Goal: Find contact information: Obtain details needed to contact an individual or organization

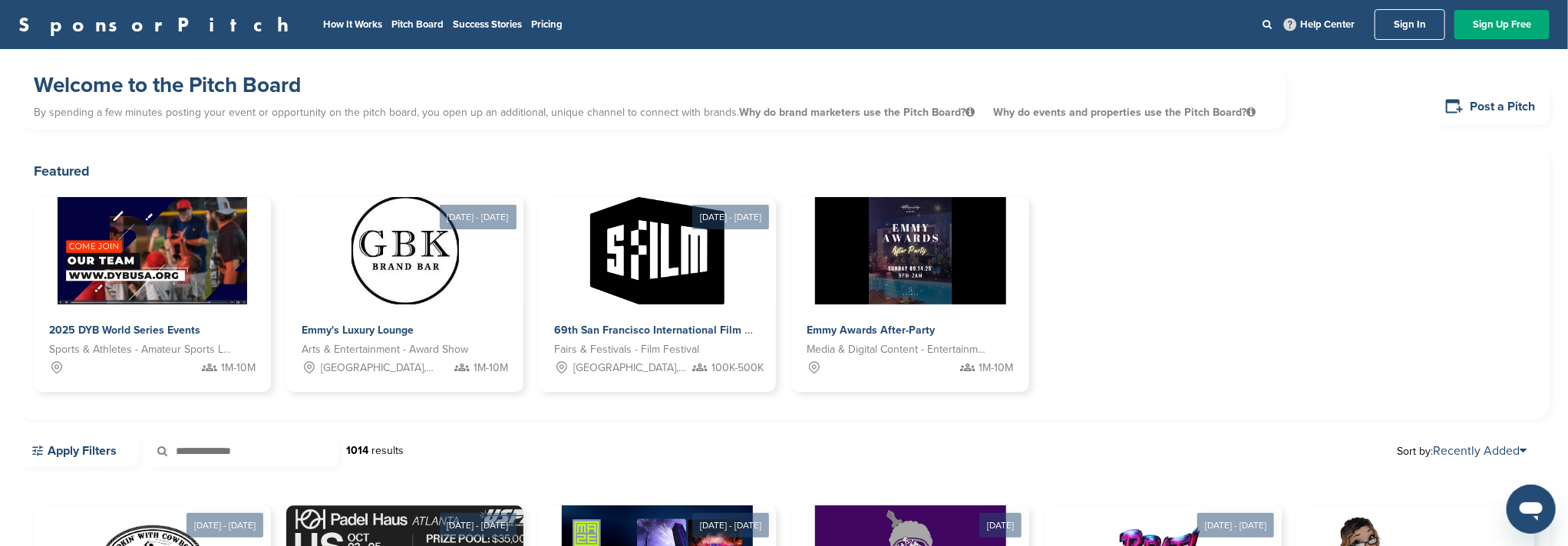
click at [1390, 22] on link "Sign In" at bounding box center [1410, 24] width 71 height 31
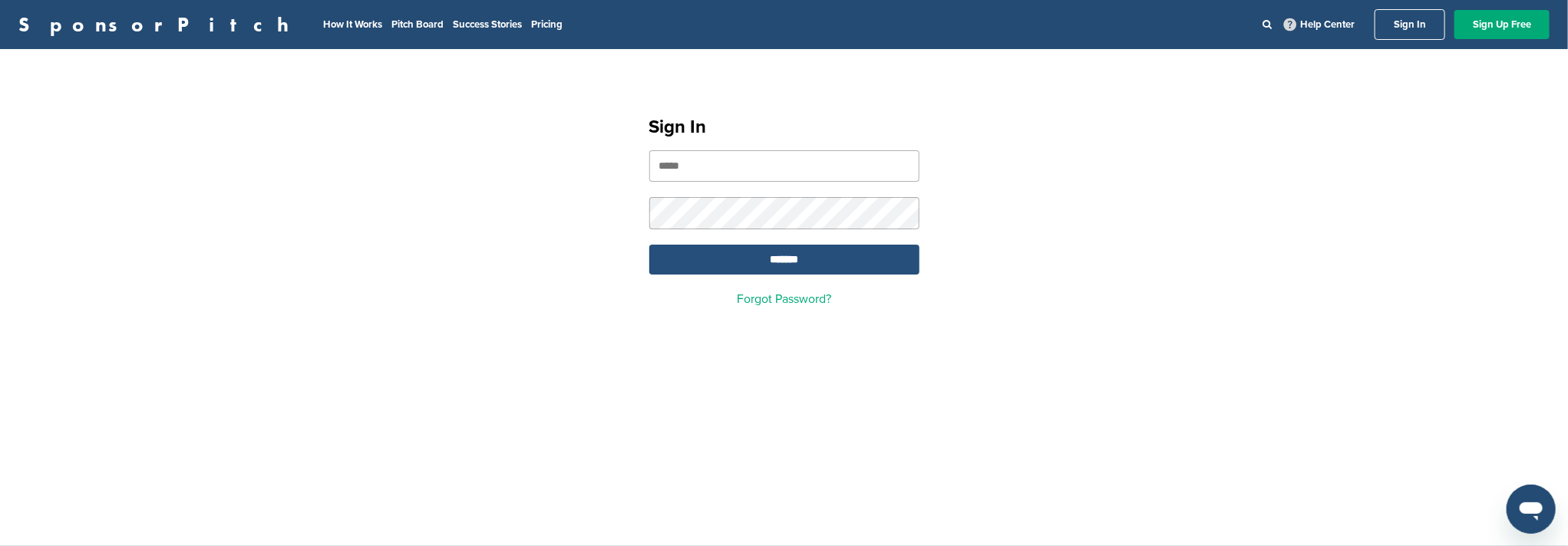
type input "**********"
click at [779, 267] on input "*******" at bounding box center [784, 259] width 270 height 30
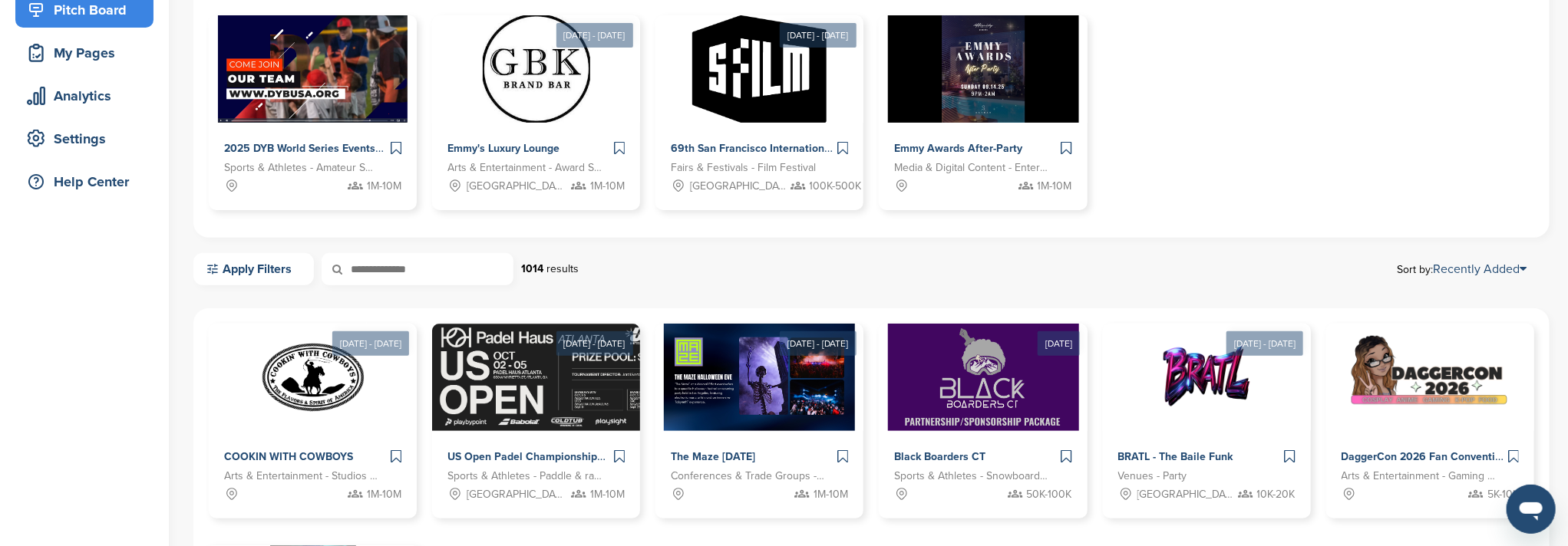
scroll to position [613, 0]
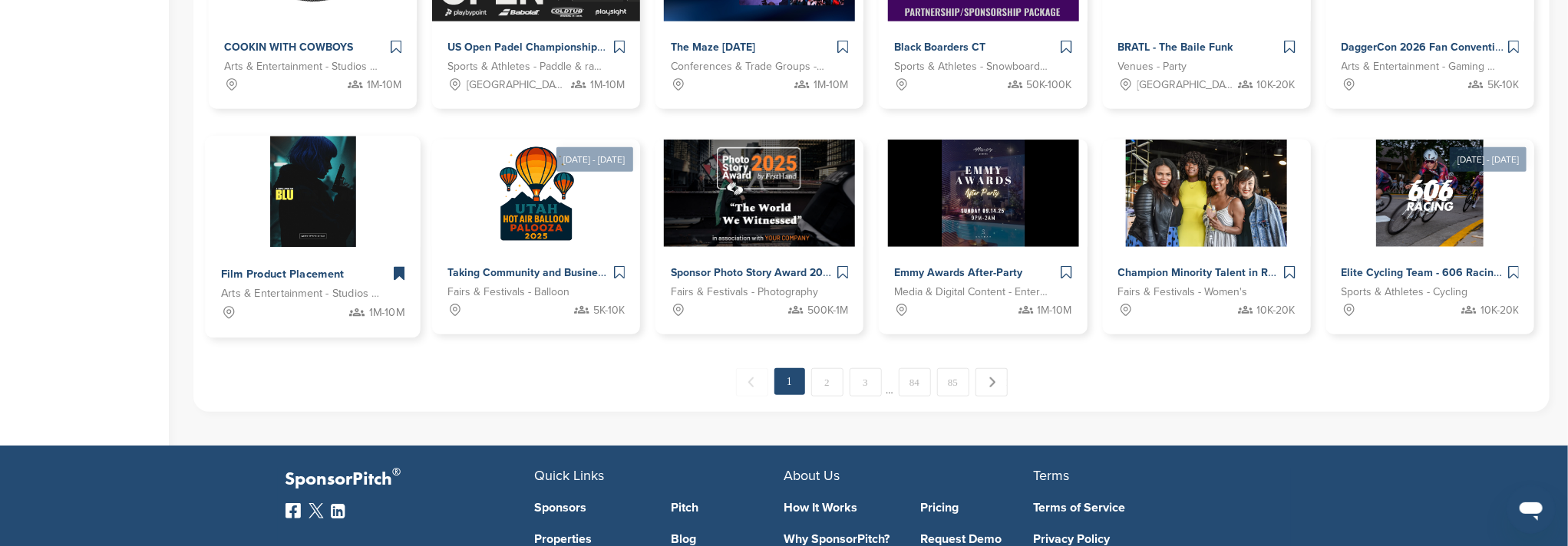
click at [316, 199] on img at bounding box center [312, 192] width 86 height 112
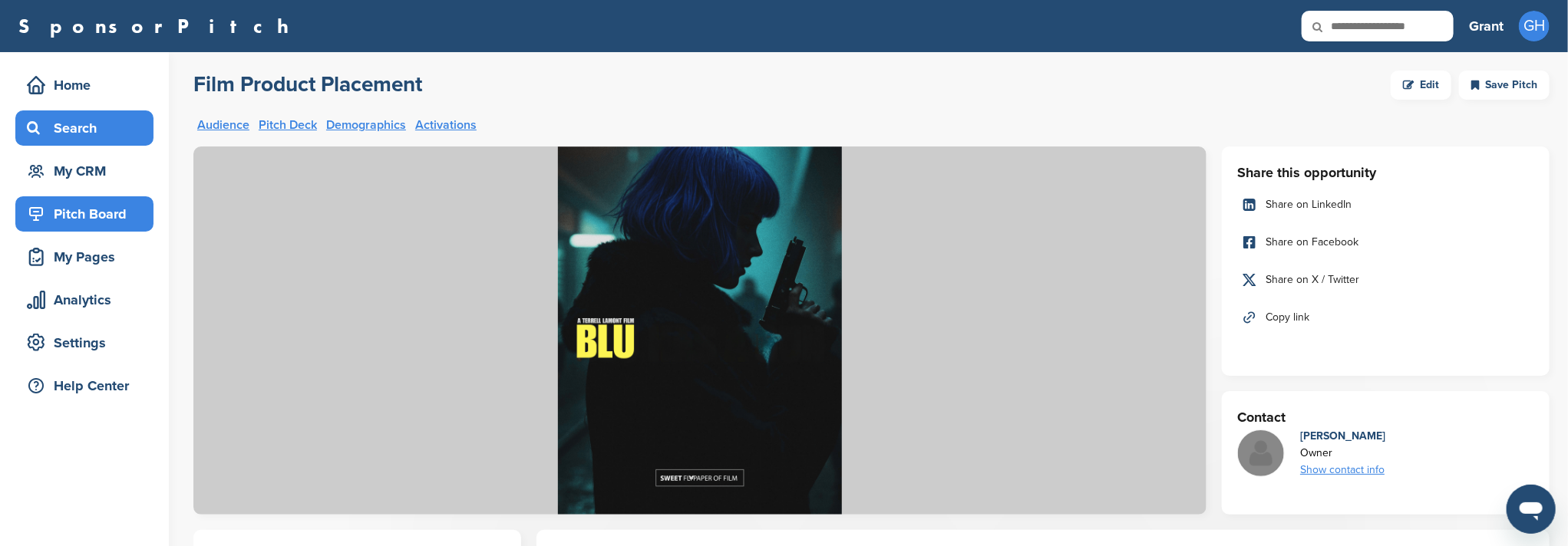
click at [83, 134] on div "Search" at bounding box center [88, 128] width 130 height 27
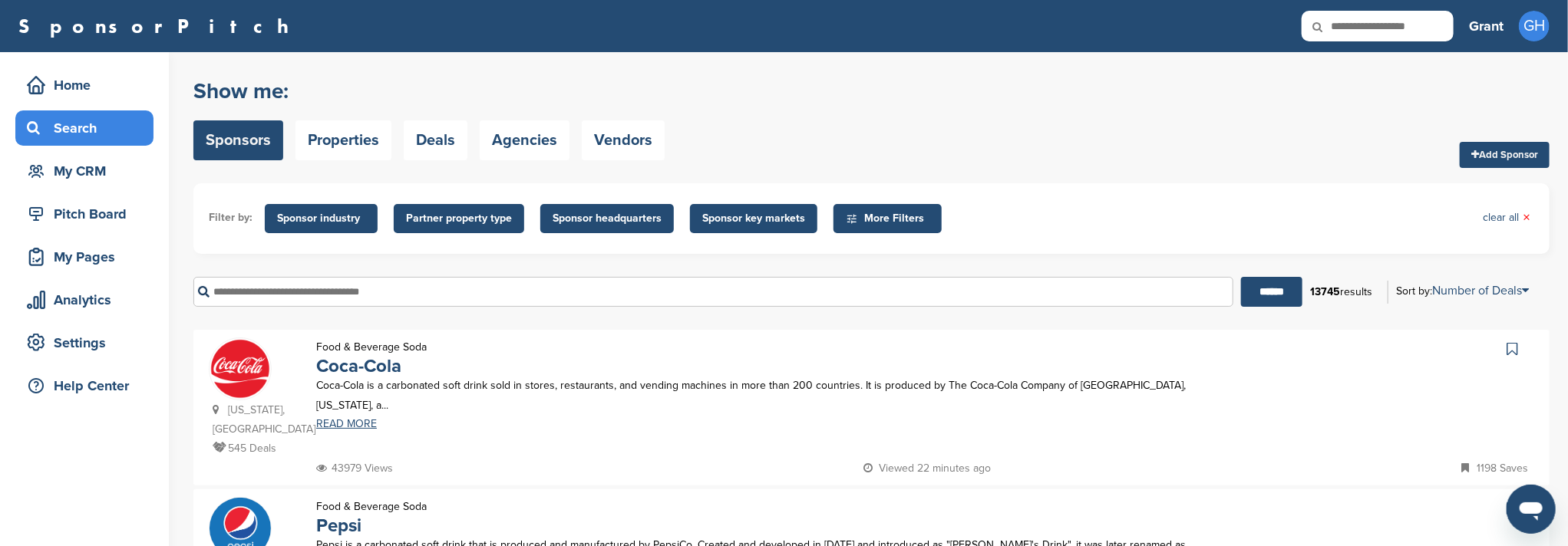
click at [1398, 23] on input "text" at bounding box center [1377, 26] width 152 height 31
type input "*****"
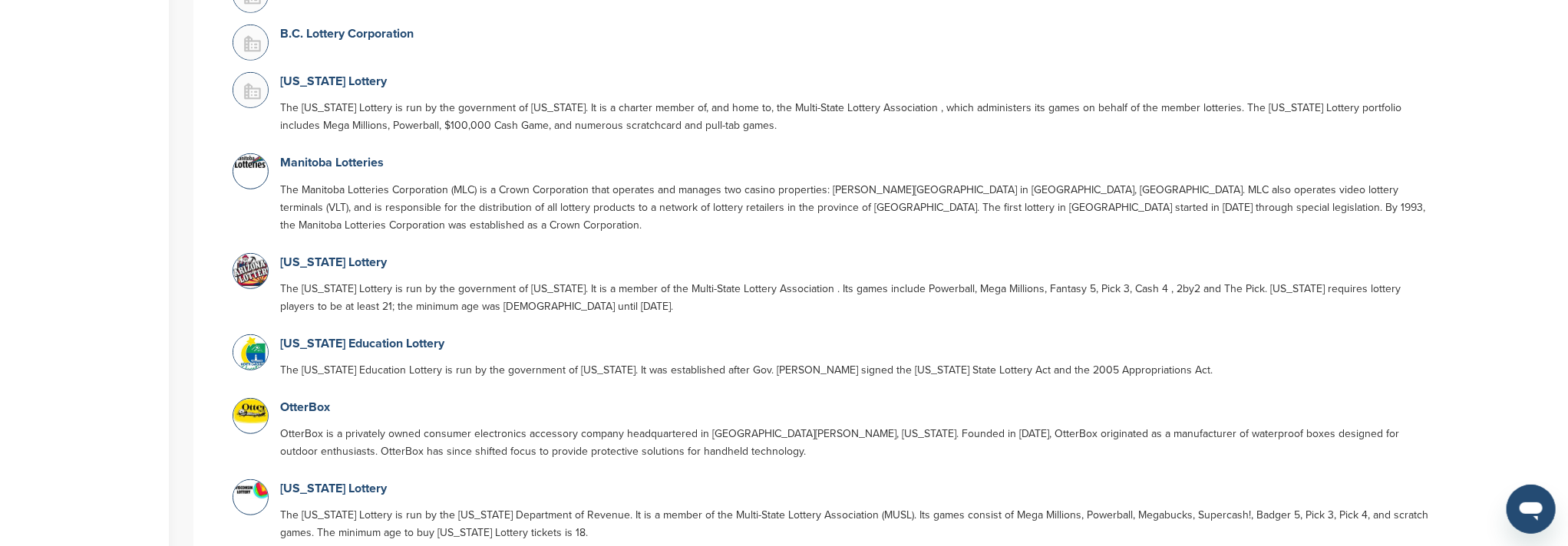
scroll to position [511, 0]
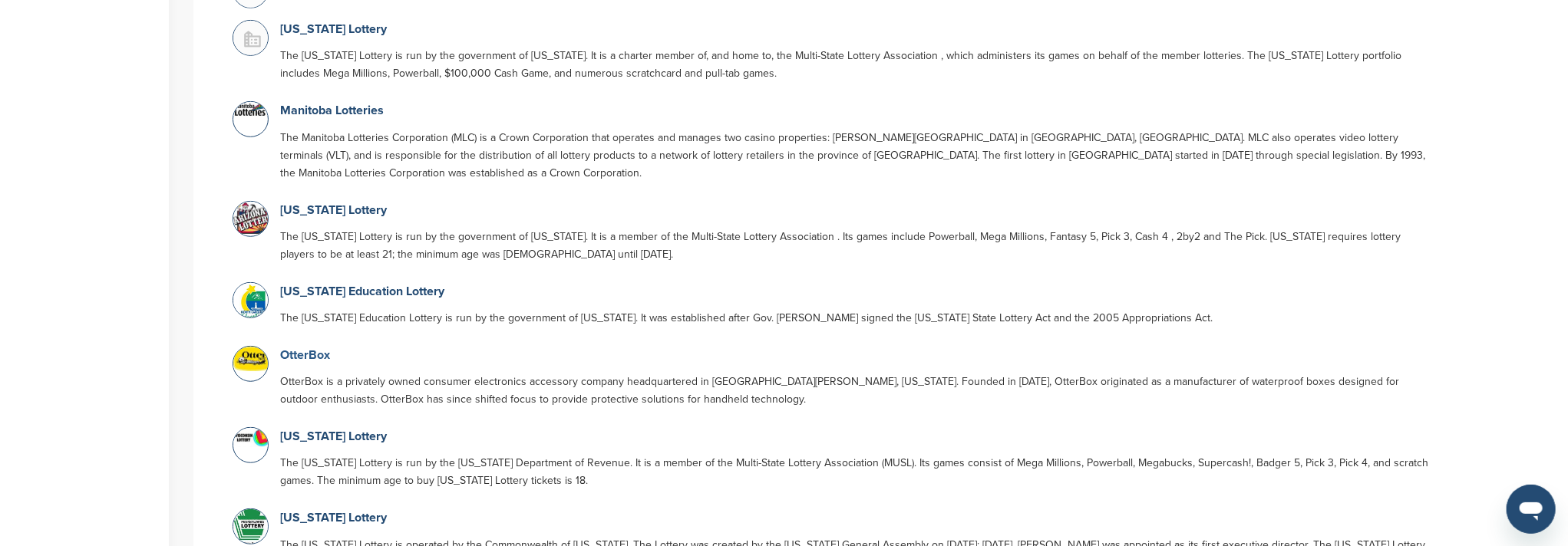
click at [306, 348] on link "OtterBox" at bounding box center [305, 355] width 50 height 15
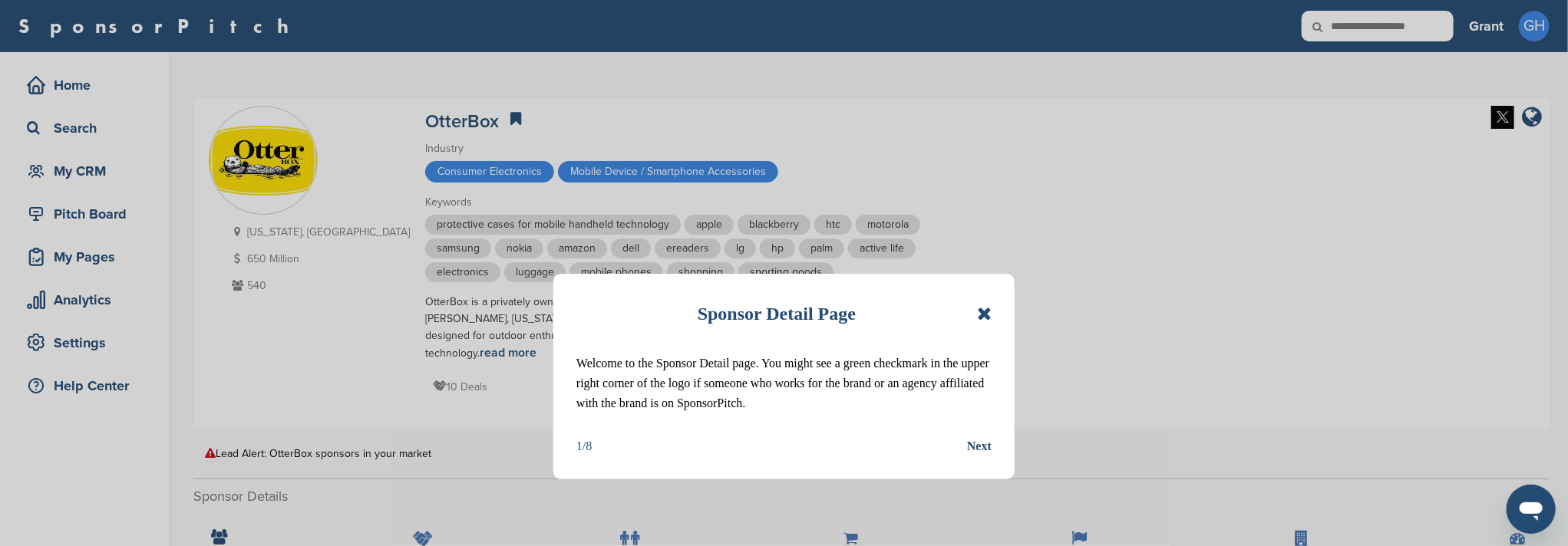
click at [982, 314] on icon at bounding box center [984, 313] width 14 height 18
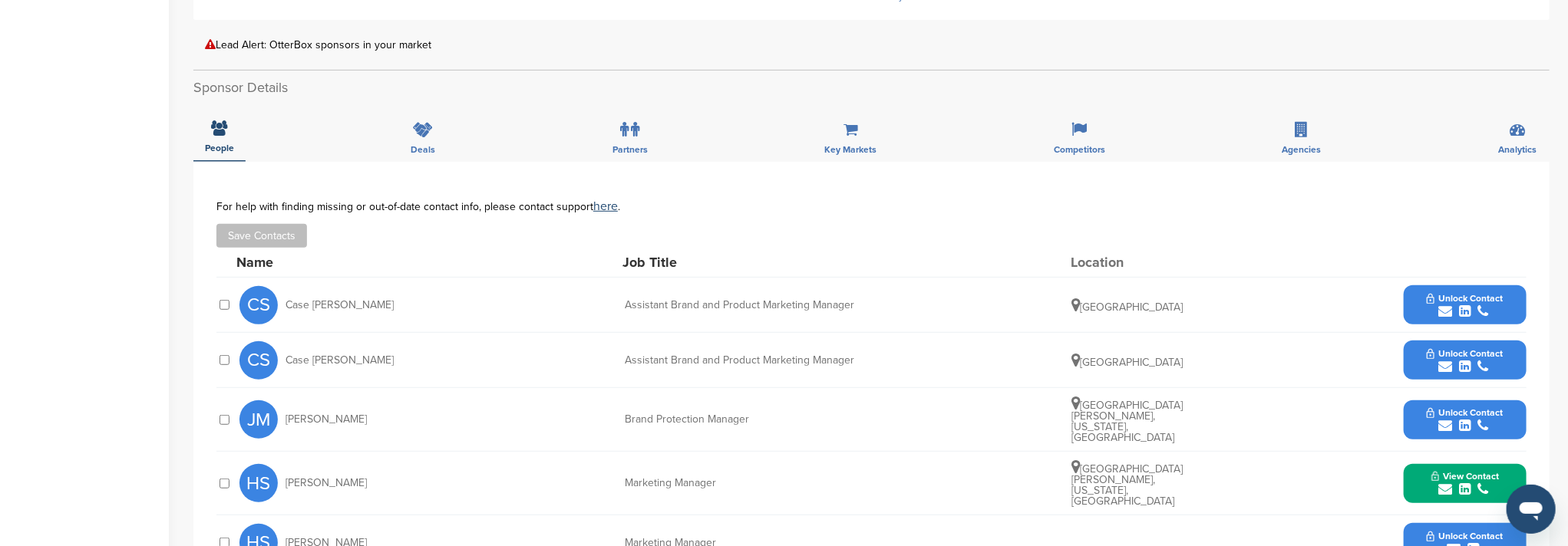
scroll to position [613, 0]
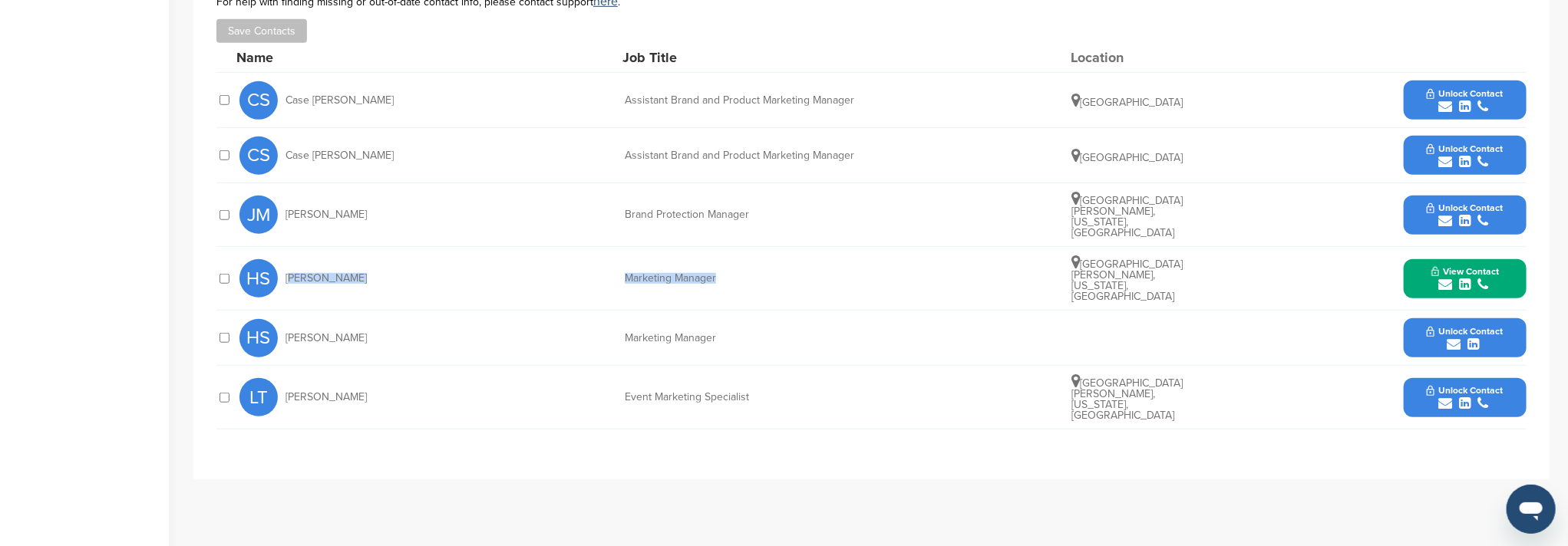
drag, startPoint x: 286, startPoint y: 247, endPoint x: 757, endPoint y: 236, distance: 471.1
click at [757, 247] on div "HS [PERSON_NAME] Marketing Manager [GEOGRAPHIC_DATA][PERSON_NAME], [US_STATE], …" at bounding box center [883, 279] width 1287 height 63
drag, startPoint x: 288, startPoint y: 138, endPoint x: 375, endPoint y: 128, distance: 87.6
click at [406, 136] on div "CS Case Schermerhorn" at bounding box center [324, 156] width 169 height 39
drag, startPoint x: 288, startPoint y: 138, endPoint x: 849, endPoint y: 131, distance: 561.0
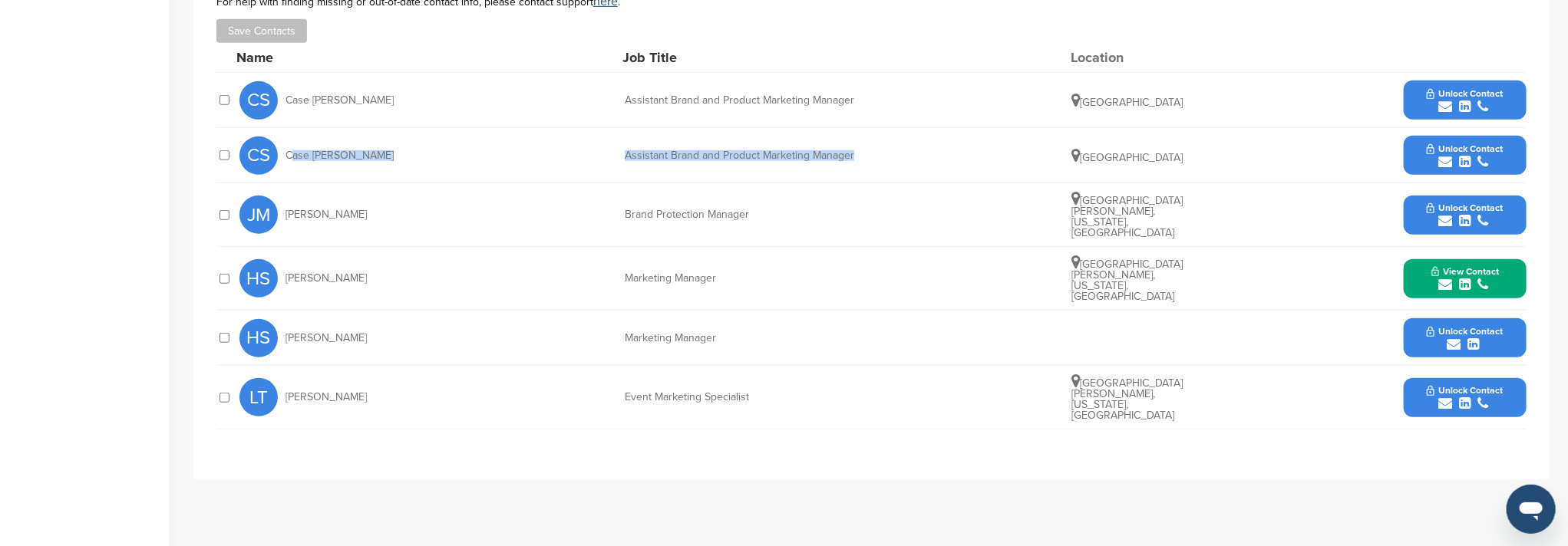
click at [889, 136] on div "CS Case Schermerhorn Assistant Brand and Product Marketing Manager United State…" at bounding box center [883, 156] width 1287 height 55
drag, startPoint x: 286, startPoint y: 194, endPoint x: 880, endPoint y: 203, distance: 594.1
click at [880, 203] on div "JM John McKinney Brand Protection Manager Fort Collins, Colorado, United States…" at bounding box center [883, 214] width 1287 height 63
drag, startPoint x: 286, startPoint y: 357, endPoint x: 774, endPoint y: 361, distance: 488.0
click at [774, 366] on div "LT Lauren Taigen Event Marketing Specialist Fort Collins, Colorado, United Stat…" at bounding box center [883, 397] width 1287 height 63
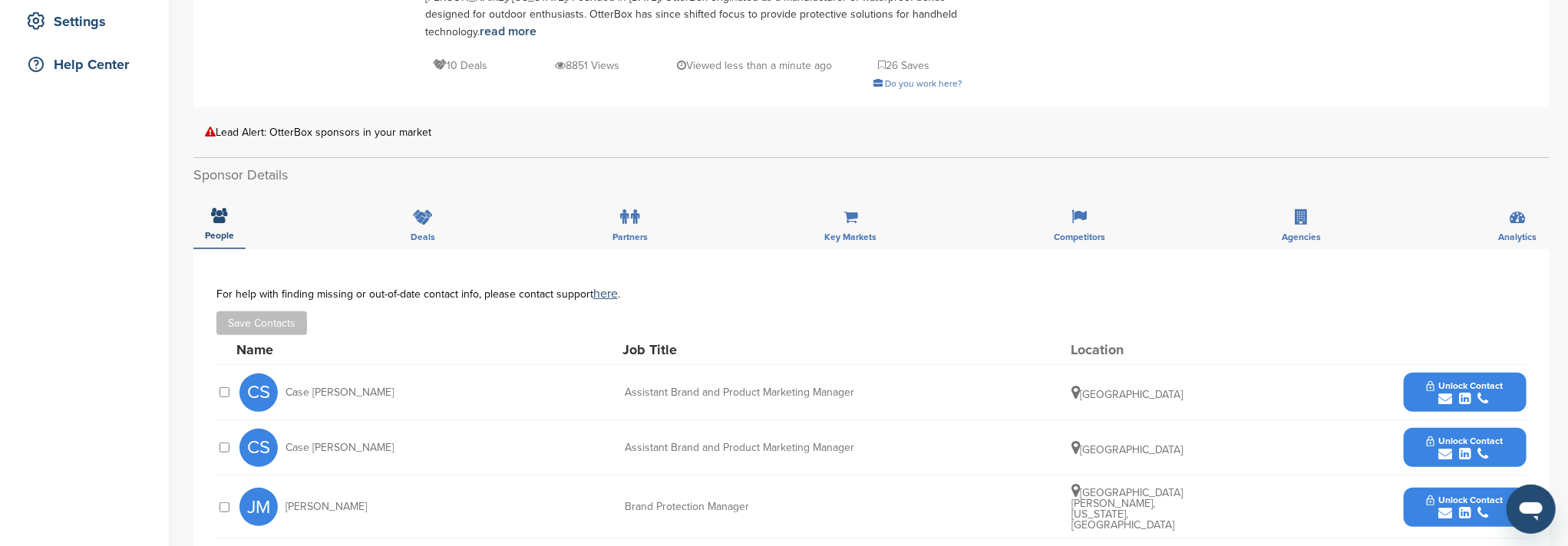
scroll to position [204, 0]
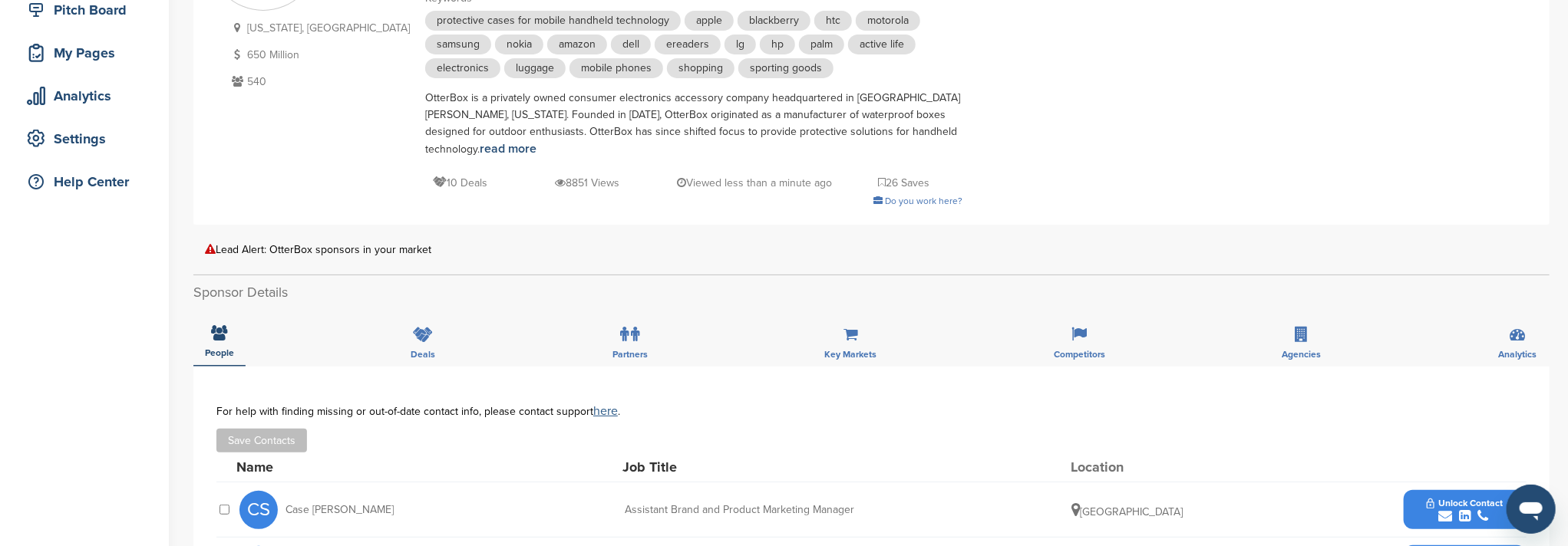
click at [598, 403] on link "here" at bounding box center [605, 410] width 25 height 15
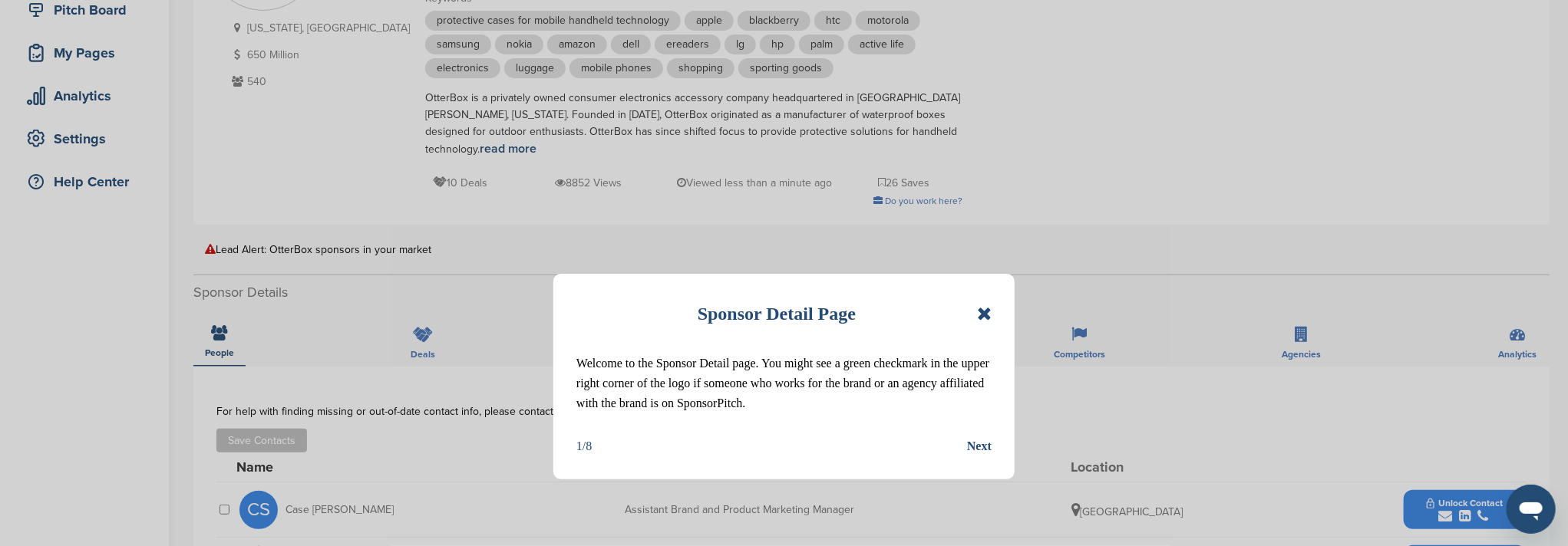
drag, startPoint x: 978, startPoint y: 315, endPoint x: 916, endPoint y: 325, distance: 62.8
click at [978, 315] on icon at bounding box center [984, 313] width 14 height 18
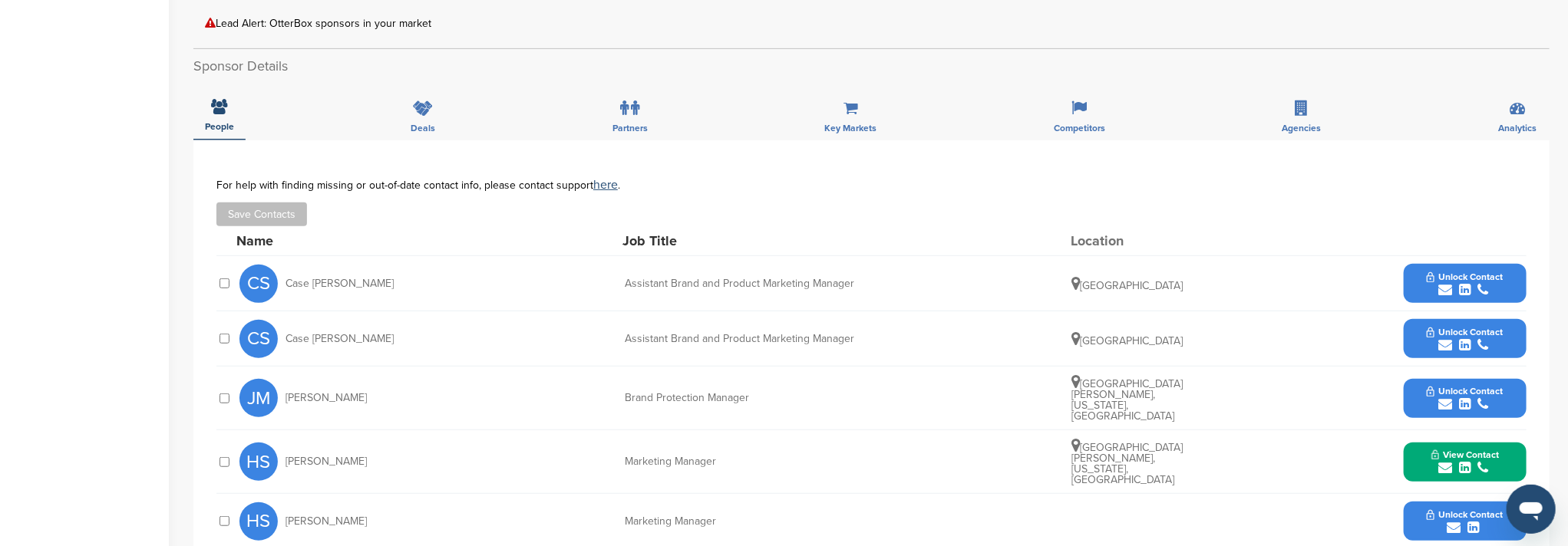
scroll to position [613, 0]
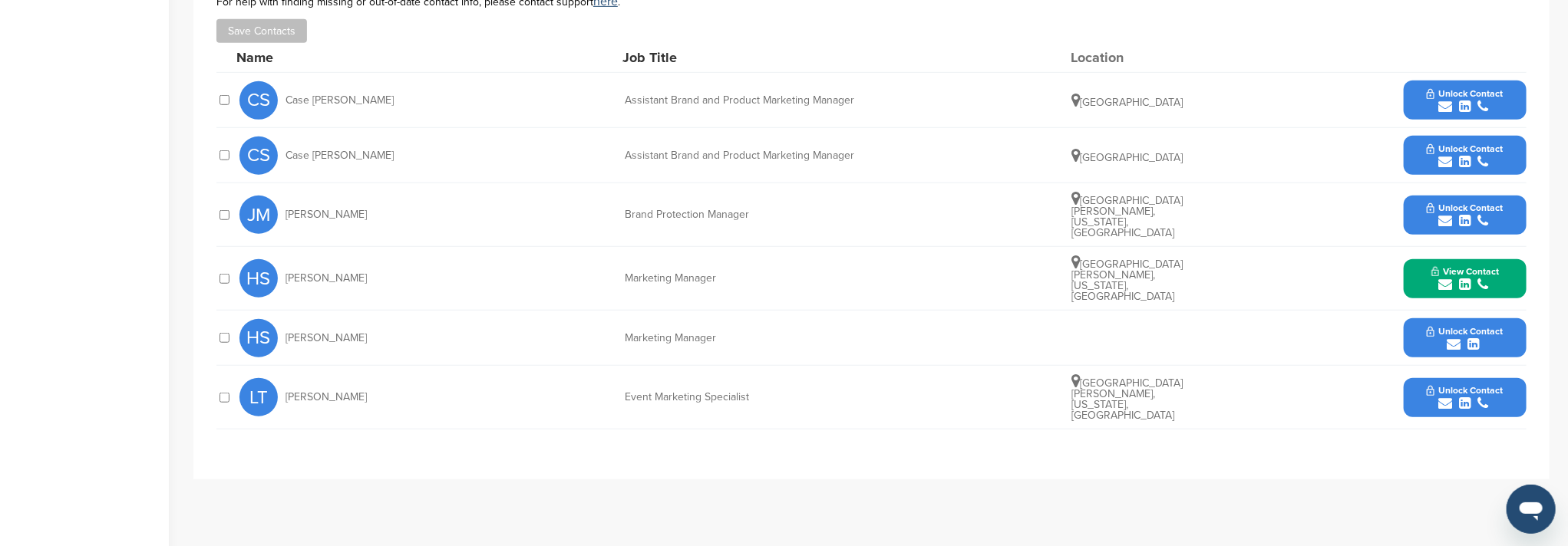
drag, startPoint x: 288, startPoint y: 361, endPoint x: 380, endPoint y: 352, distance: 92.4
click at [380, 378] on div "LT Lauren Taigen" at bounding box center [324, 397] width 169 height 39
click at [306, 392] on span "Lauren Taigen" at bounding box center [325, 397] width 81 height 10
drag, startPoint x: 287, startPoint y: 357, endPoint x: 360, endPoint y: 352, distance: 73.2
click at [360, 378] on div "LT Lauren Taigen" at bounding box center [324, 397] width 169 height 39
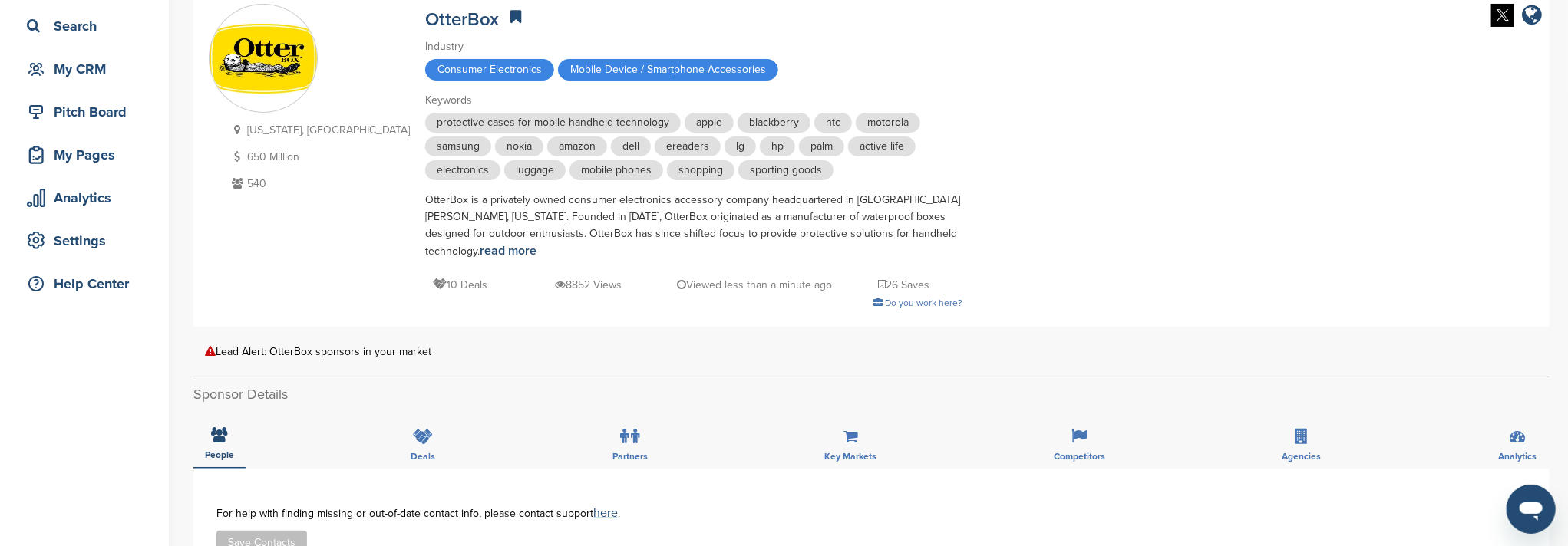
scroll to position [0, 0]
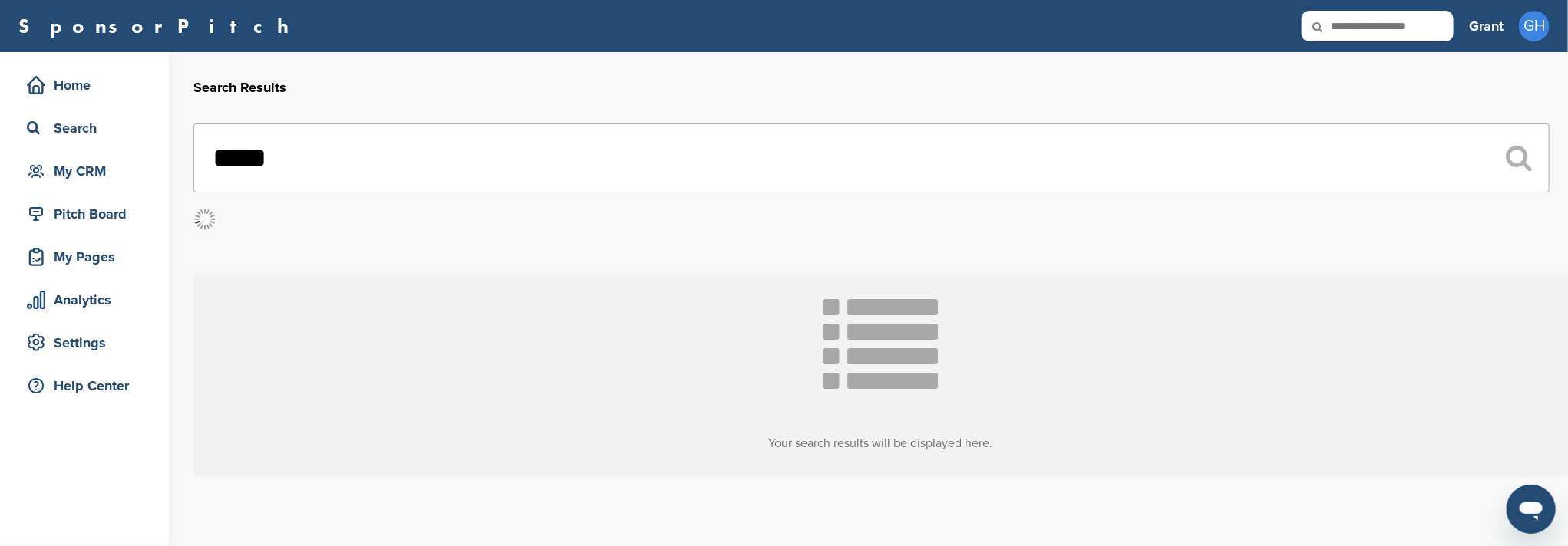
click at [368, 165] on input "*****" at bounding box center [872, 158] width 1356 height 69
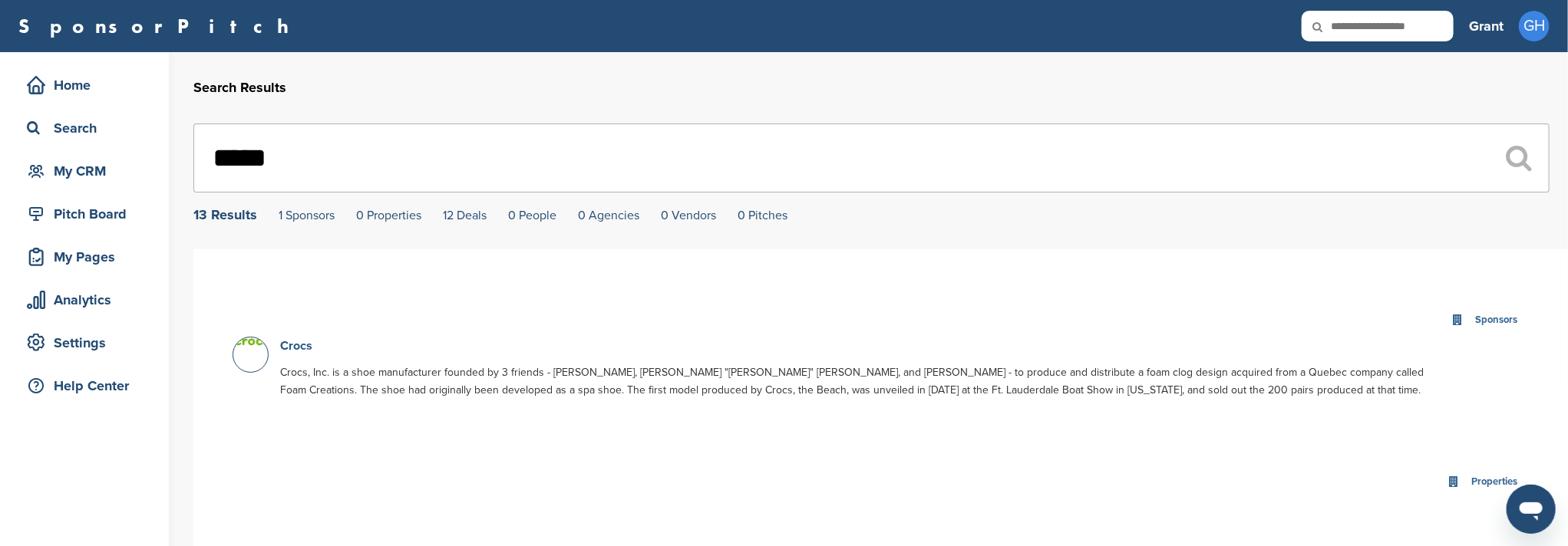
type input "*****"
click at [298, 349] on link "Crocs" at bounding box center [296, 345] width 32 height 15
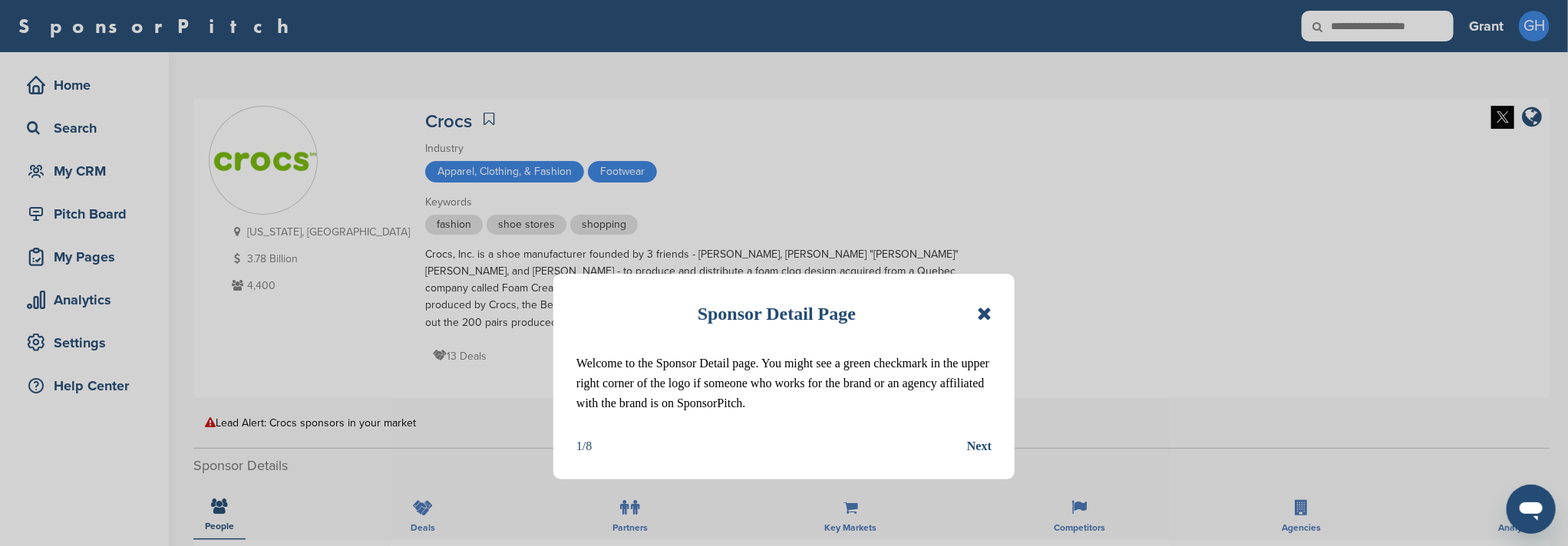
click at [986, 316] on icon at bounding box center [984, 313] width 14 height 18
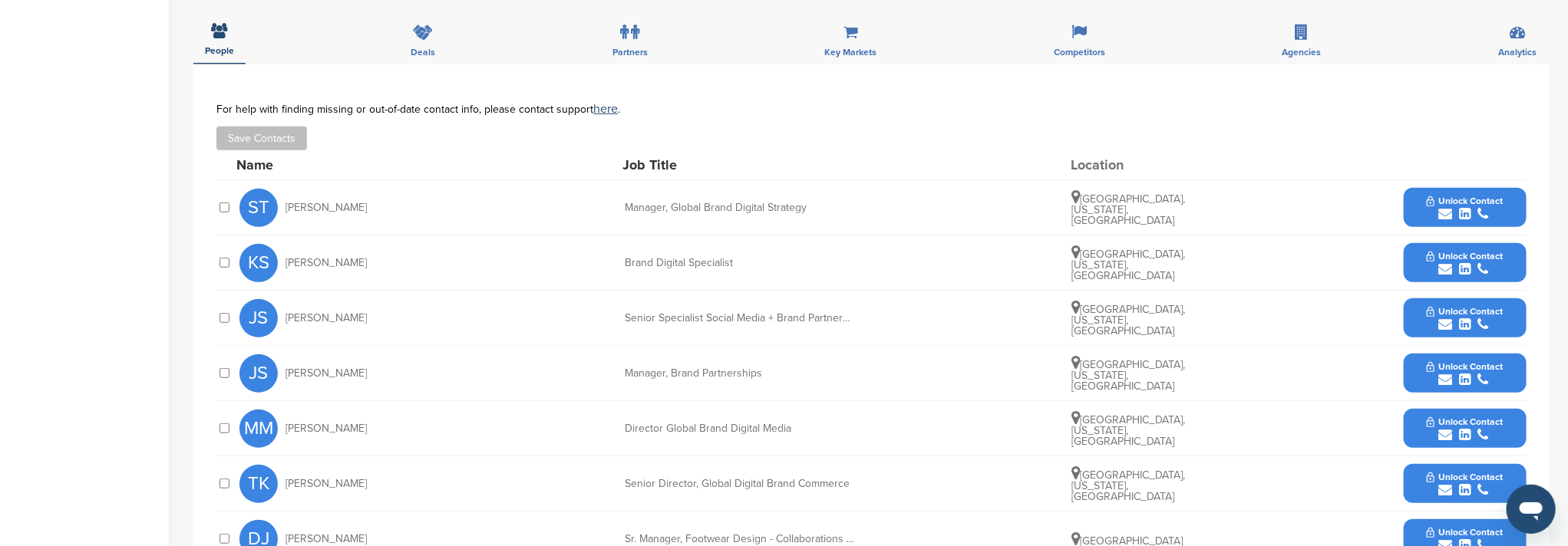
scroll to position [511, 0]
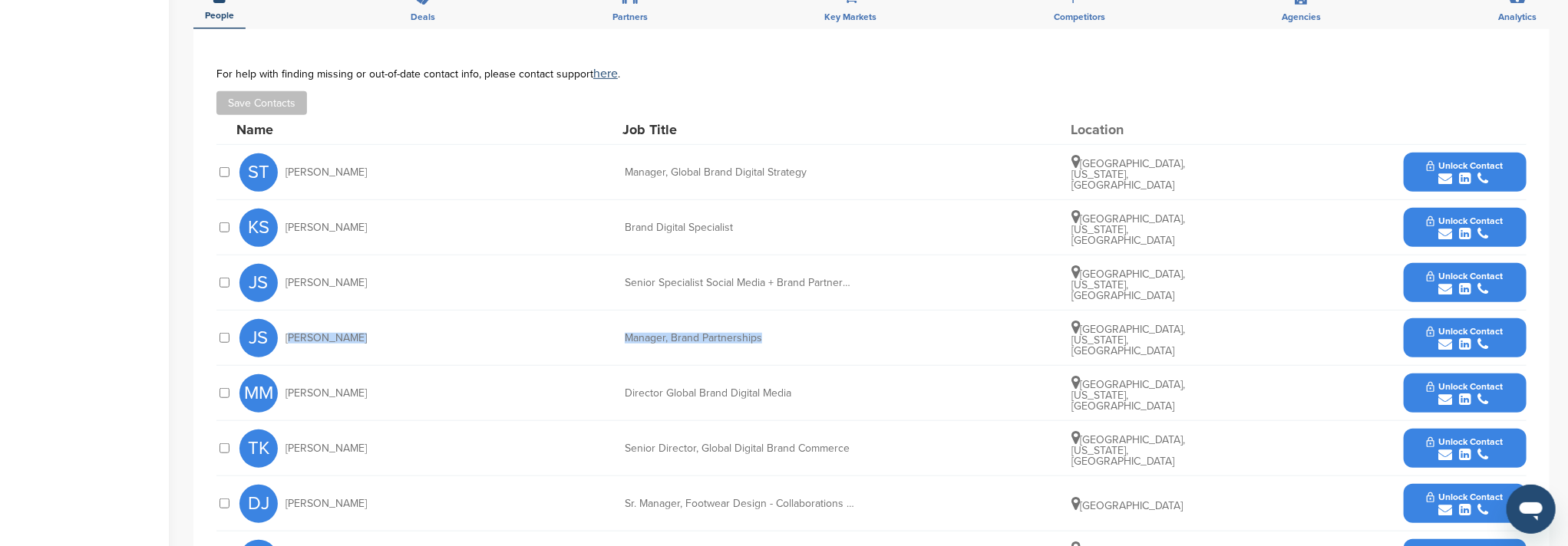
drag, startPoint x: 283, startPoint y: 336, endPoint x: 802, endPoint y: 329, distance: 519.0
click at [802, 329] on div "JS Jessica Sawyer Manager, Brand Partnerships Denver, Colorado, United States U…" at bounding box center [883, 338] width 1287 height 55
drag, startPoint x: 288, startPoint y: 230, endPoint x: 297, endPoint y: 231, distance: 9.1
click at [306, 232] on div "KS Kevin Sulewski" at bounding box center [324, 228] width 169 height 39
drag, startPoint x: 300, startPoint y: 224, endPoint x: 773, endPoint y: 218, distance: 473.0
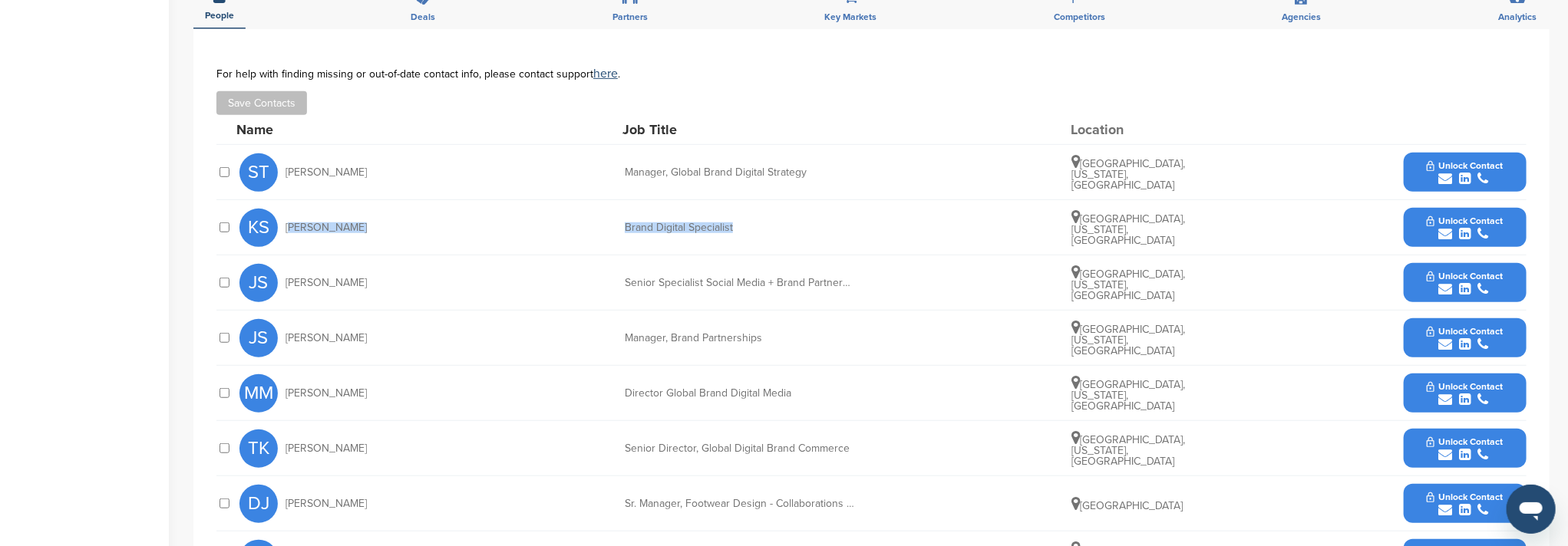
click at [773, 218] on div "KS Kevin Sulewski Brand Digital Specialist Arvada, Colorado, United States Unlo…" at bounding box center [883, 227] width 1287 height 55
click at [1480, 327] on span "Unlock Contact" at bounding box center [1464, 331] width 76 height 10
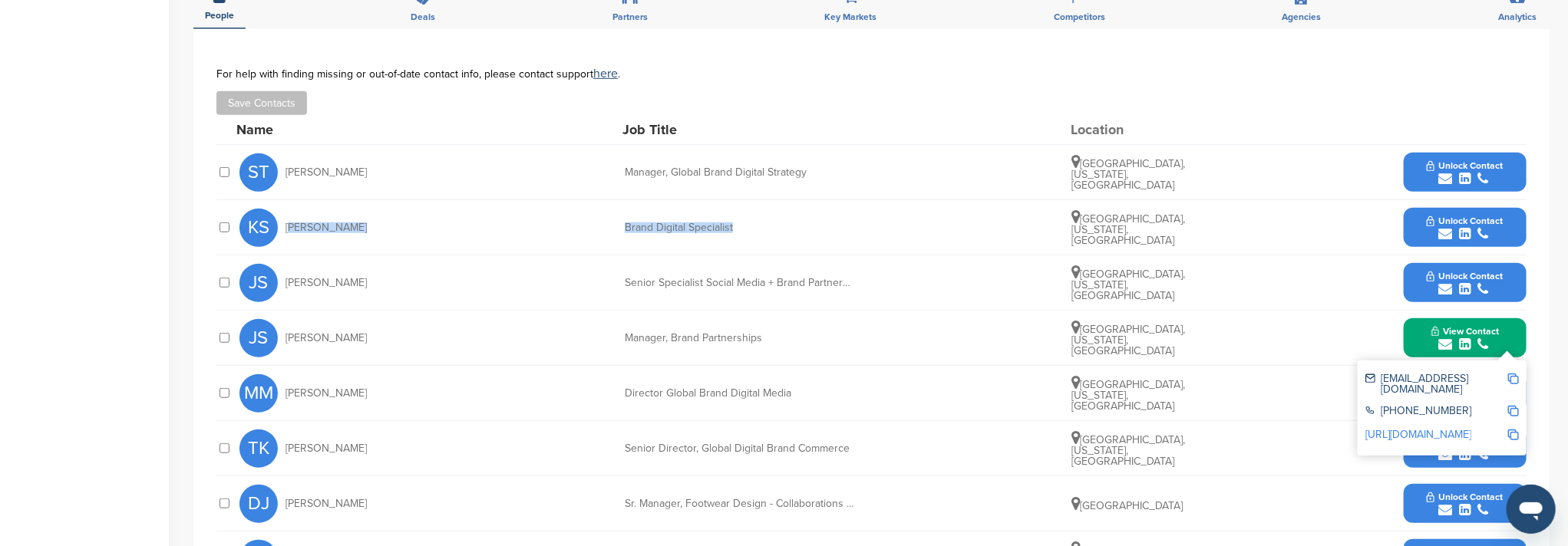
click at [1512, 377] on img at bounding box center [1513, 378] width 10 height 10
copy div "Kevin Sulewski Brand Digital Specialist"
drag, startPoint x: 287, startPoint y: 335, endPoint x: 386, endPoint y: 331, distance: 99.1
click at [386, 331] on div "JS Jessica Sawyer" at bounding box center [324, 338] width 169 height 39
copy span "Jessica Sawyer"
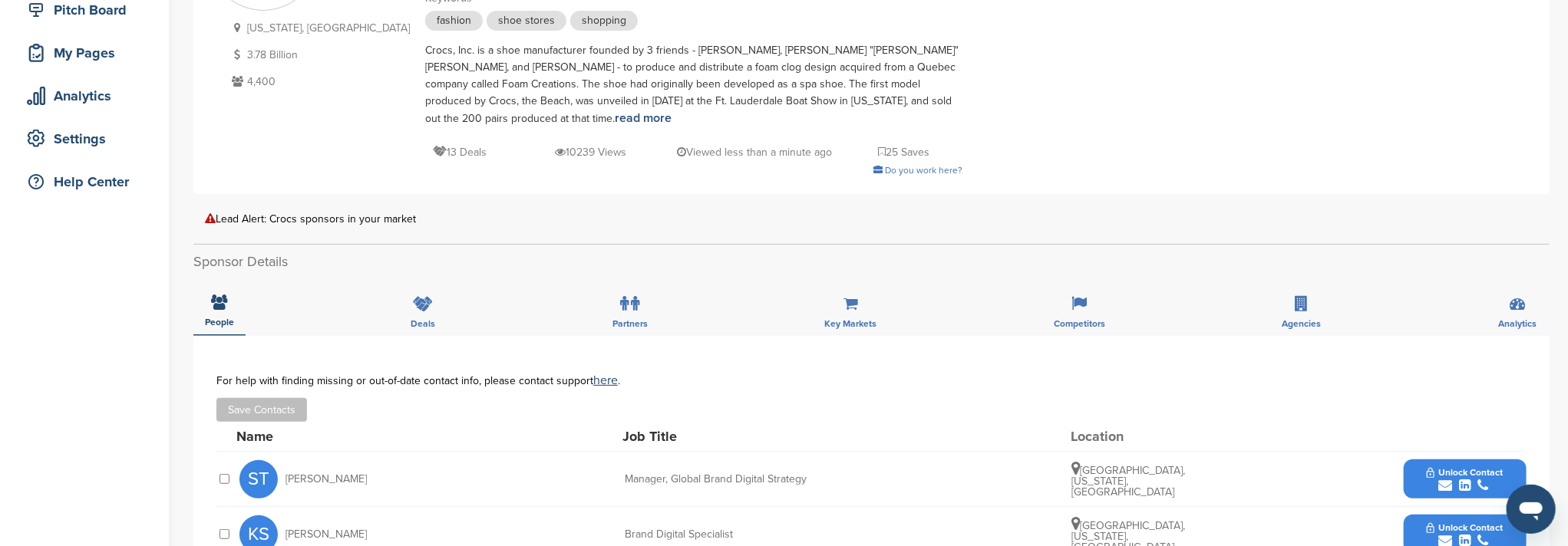
scroll to position [0, 0]
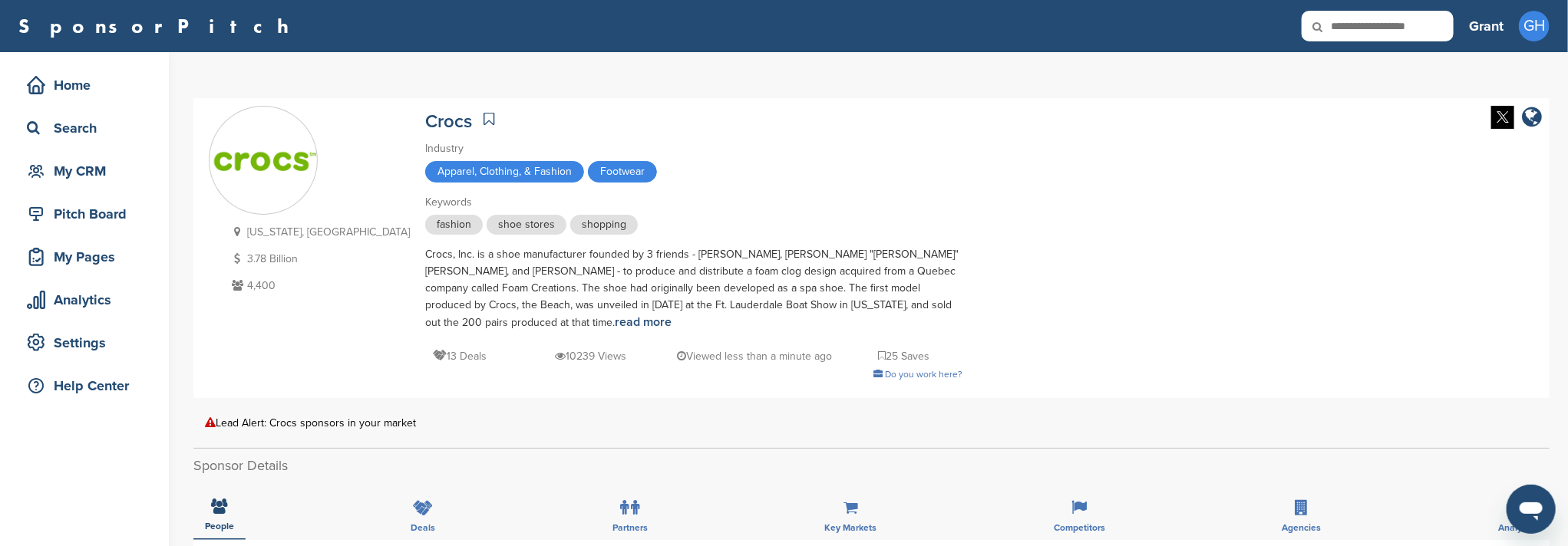
click at [1358, 29] on input "text" at bounding box center [1377, 26] width 152 height 31
type input "*******"
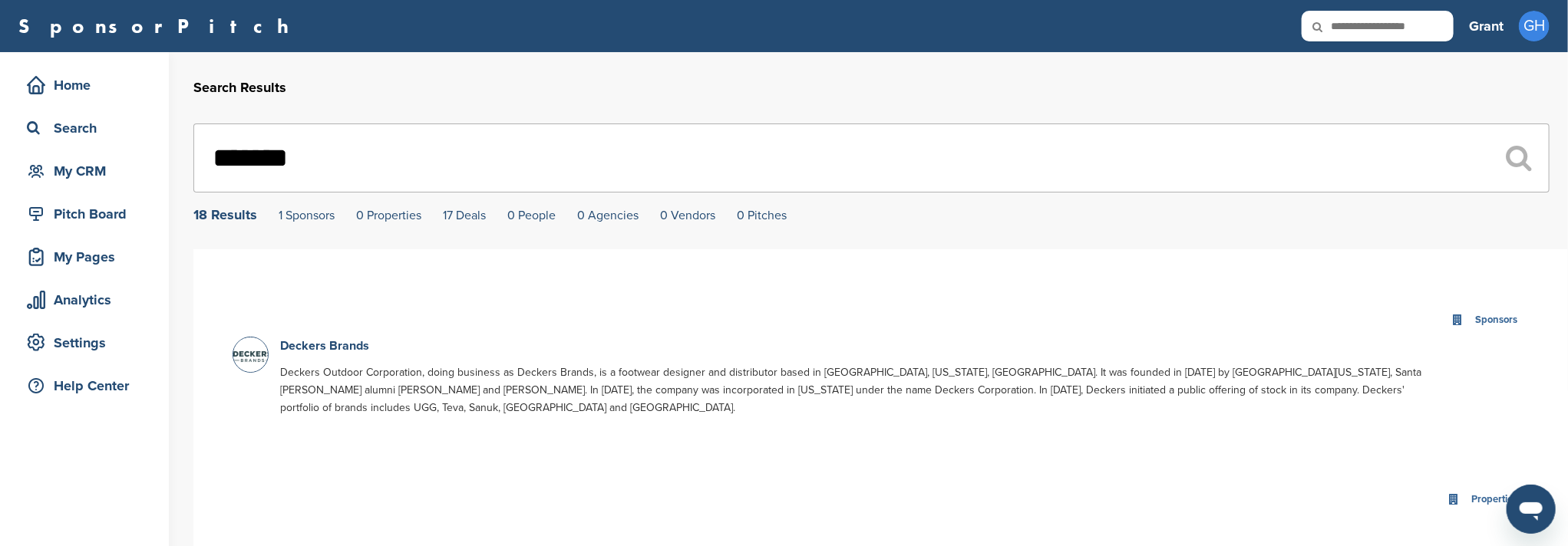
click at [257, 358] on img at bounding box center [252, 357] width 39 height 39
click at [313, 349] on link "Deckers Brands" at bounding box center [325, 345] width 89 height 15
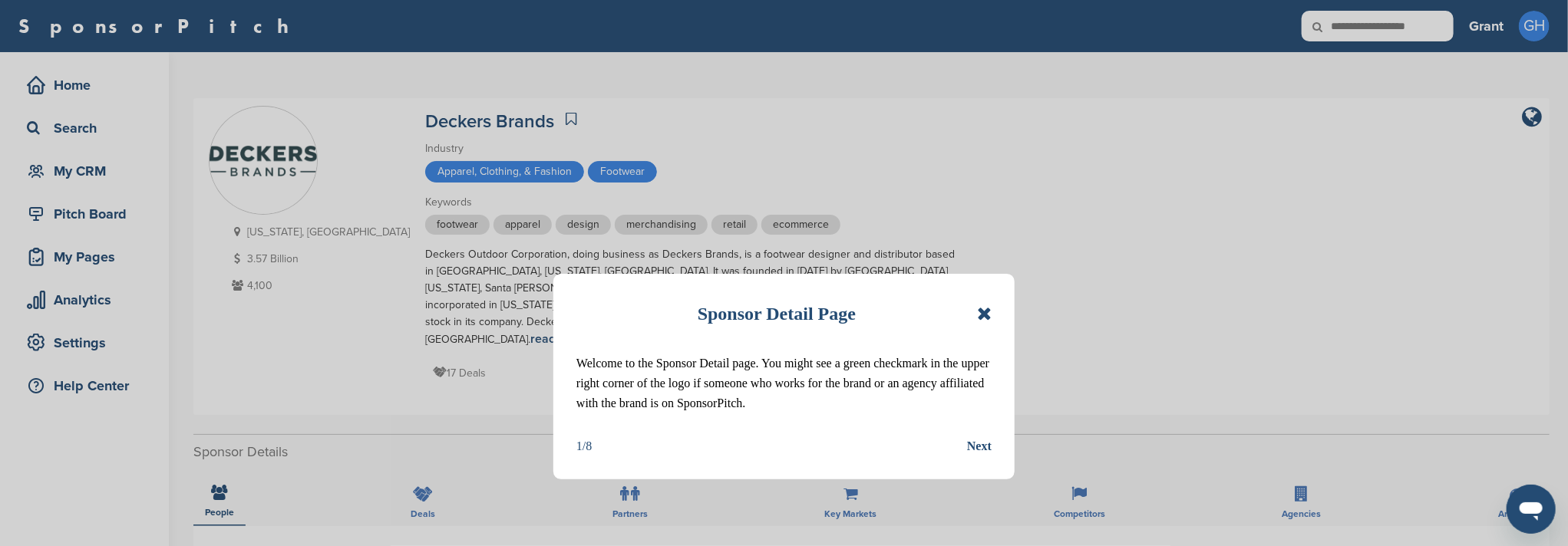
click at [987, 309] on icon at bounding box center [984, 313] width 14 height 18
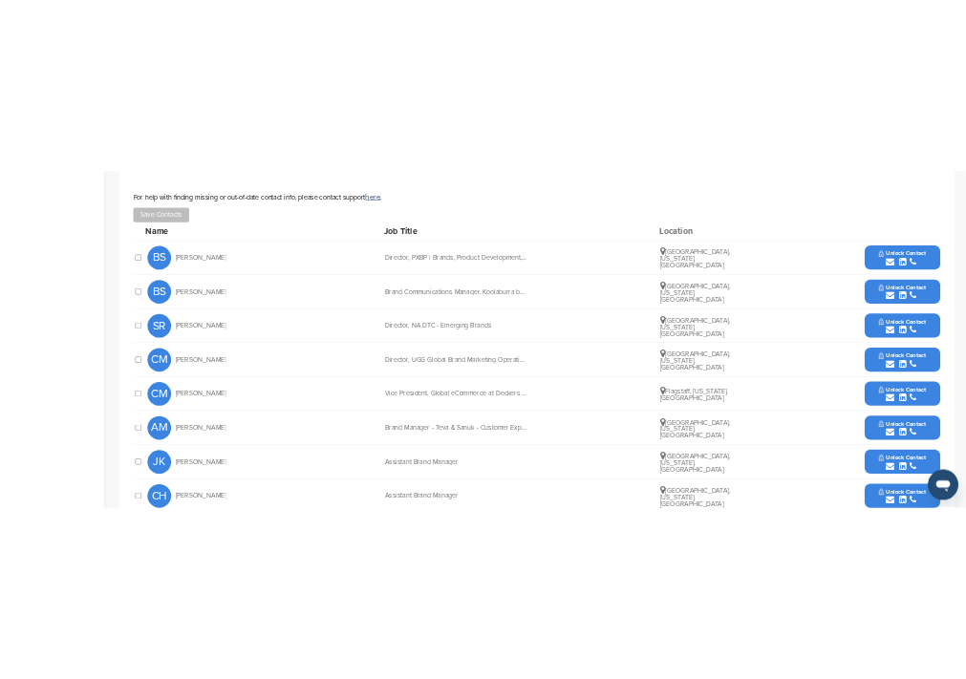
scroll to position [636, 0]
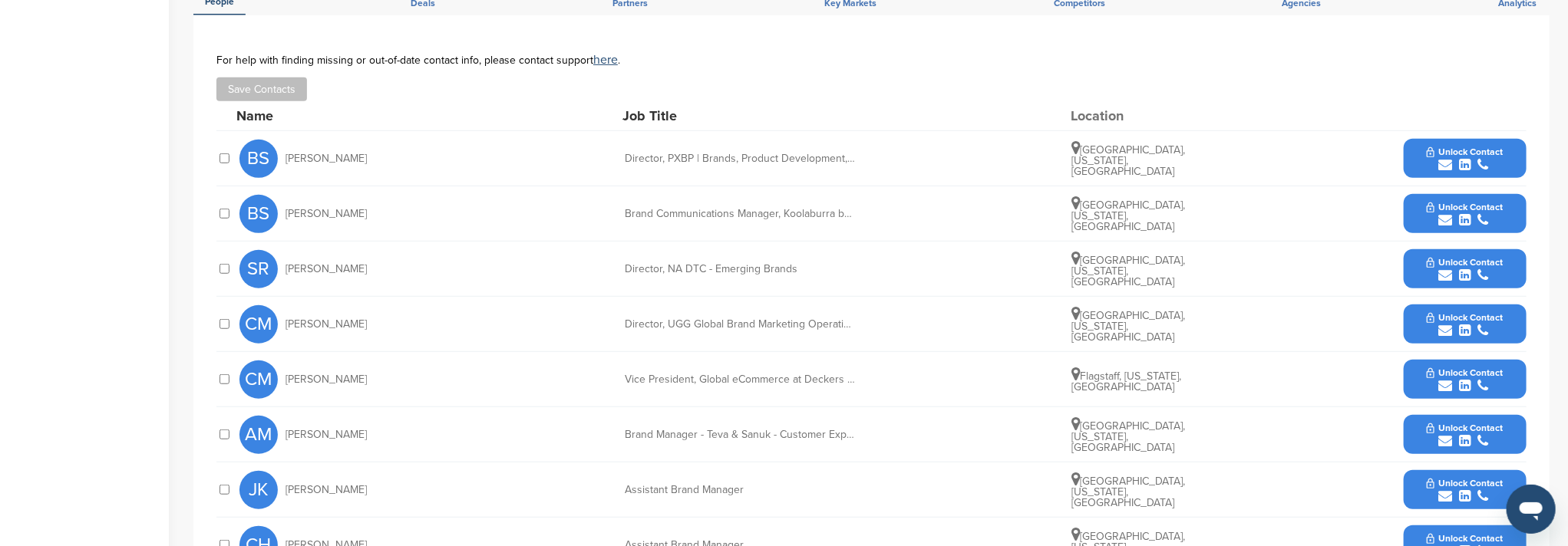
click at [1425, 247] on button "Unlock Contact" at bounding box center [1464, 269] width 112 height 46
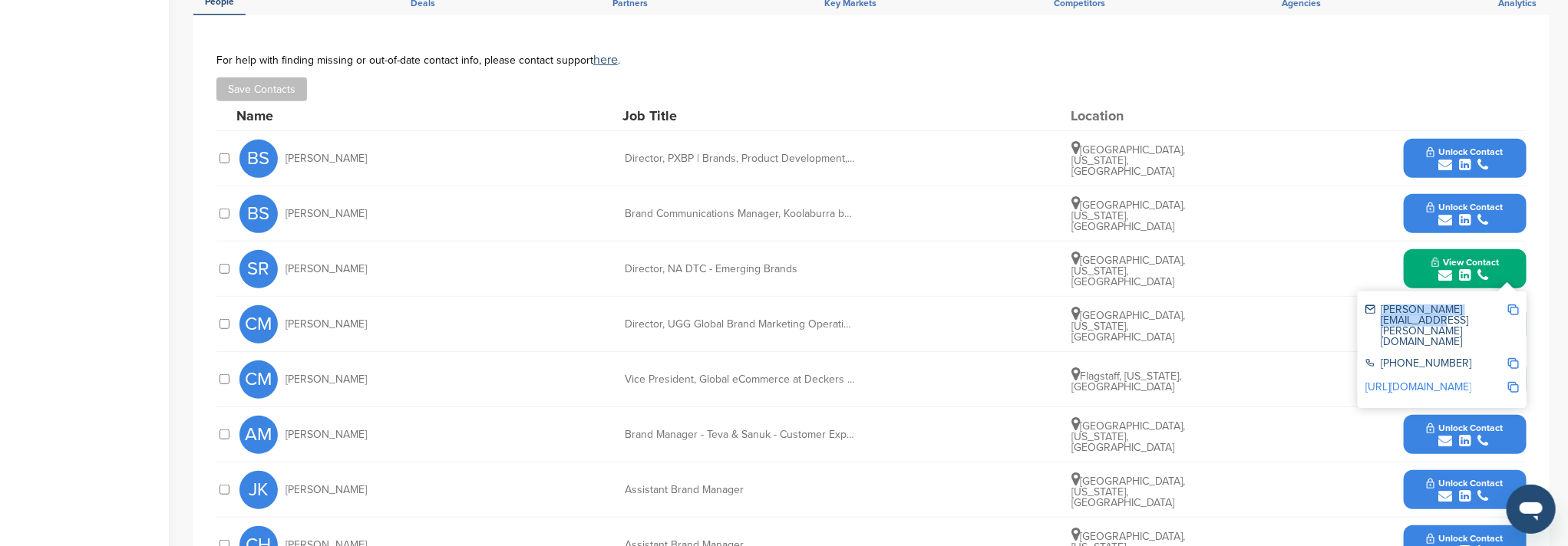
drag, startPoint x: 1380, startPoint y: 293, endPoint x: 1525, endPoint y: 299, distance: 145.1
click at [1502, 300] on div "[PERSON_NAME][EMAIL_ADDRESS][PERSON_NAME][DOMAIN_NAME]" at bounding box center [1442, 326] width 153 height 54
click at [1513, 304] on img at bounding box center [1513, 309] width 10 height 10
copy div "[PERSON_NAME].[PERSON_NAME]@[PERSON_NAME]"
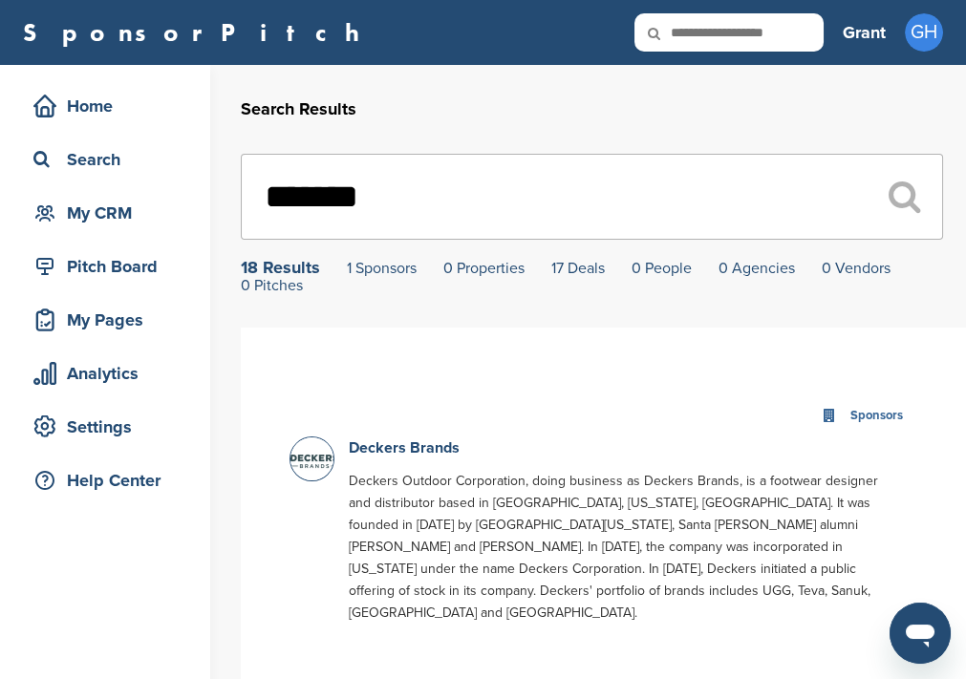
click at [444, 187] on input "*******" at bounding box center [592, 197] width 702 height 86
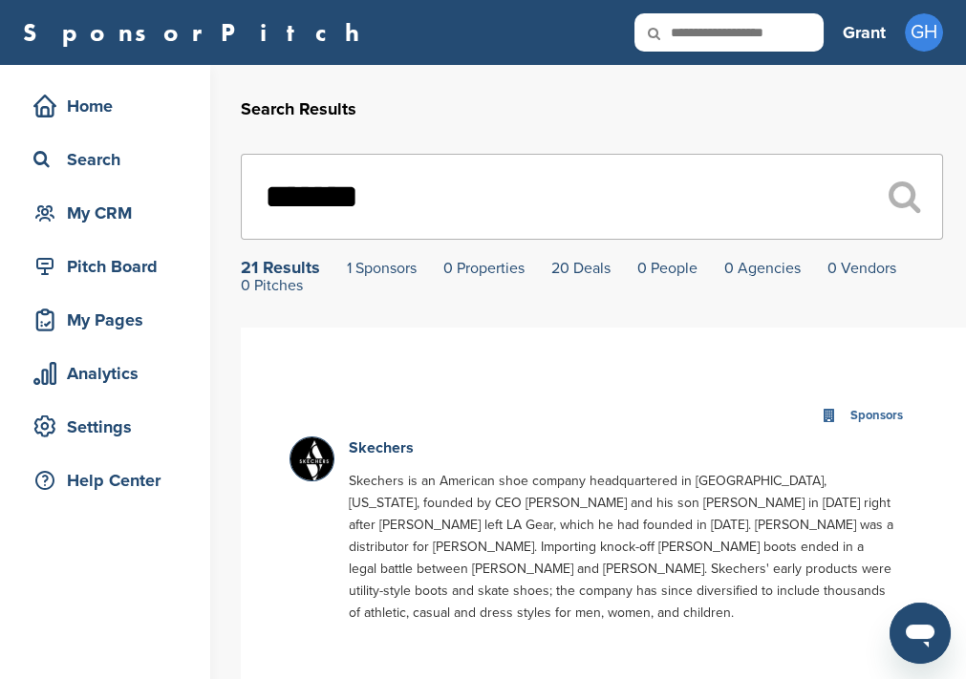
type input "*******"
click at [386, 485] on p "Skechers is an American shoe company headquartered in Manhattan Beach, Californ…" at bounding box center [621, 547] width 545 height 154
click at [394, 458] on link "Skechers" at bounding box center [381, 447] width 65 height 19
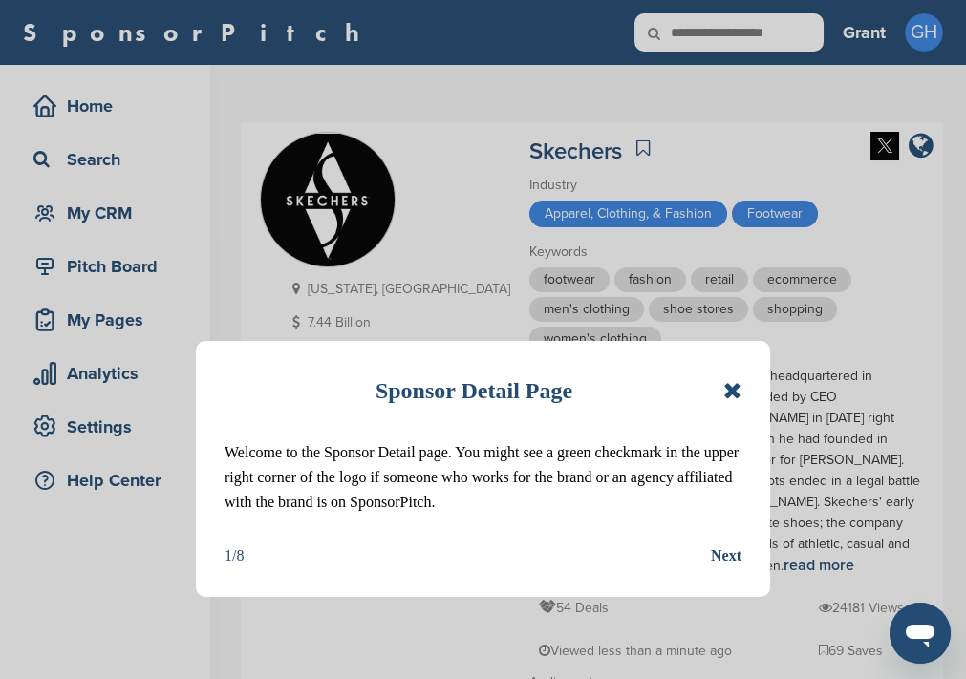
click at [734, 391] on icon at bounding box center [732, 390] width 18 height 23
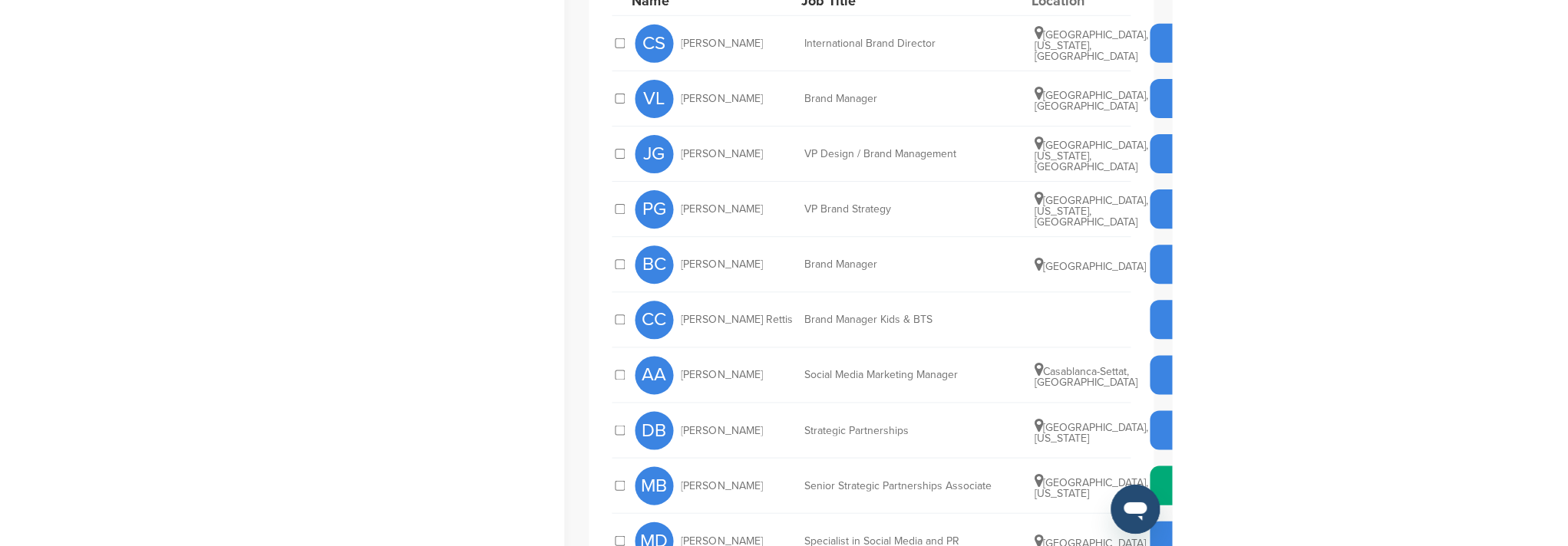
scroll to position [919, 0]
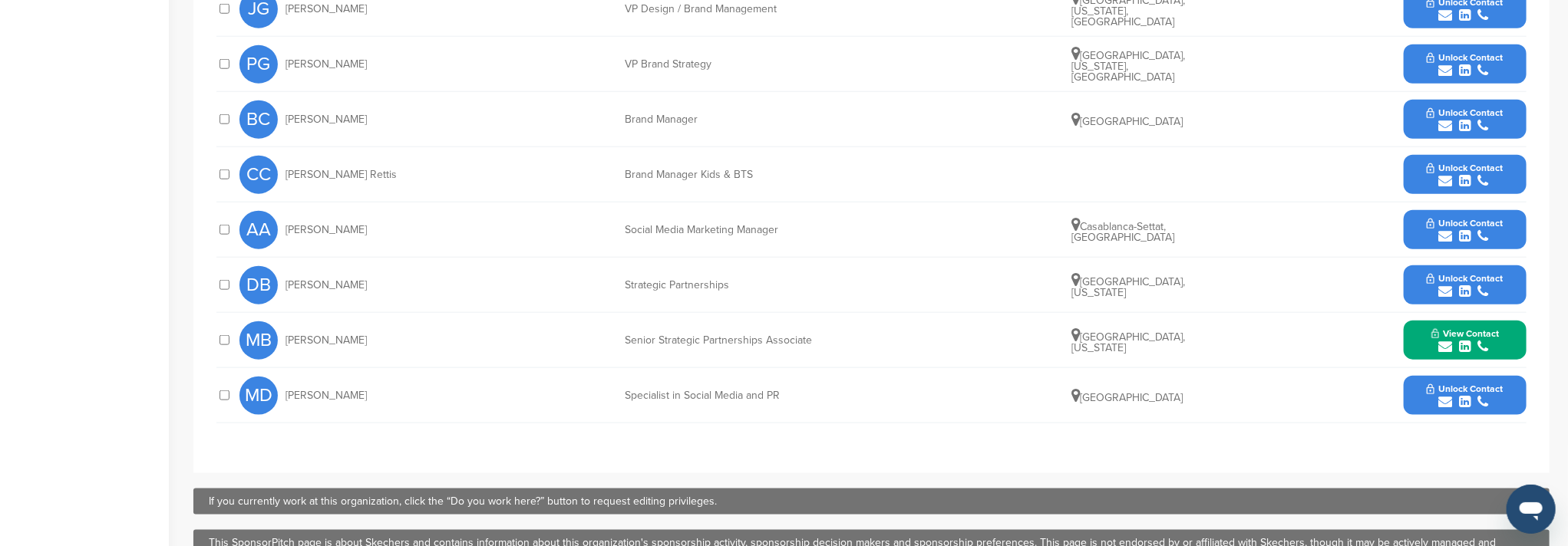
click at [775, 318] on button "View Contact" at bounding box center [1465, 340] width 104 height 46
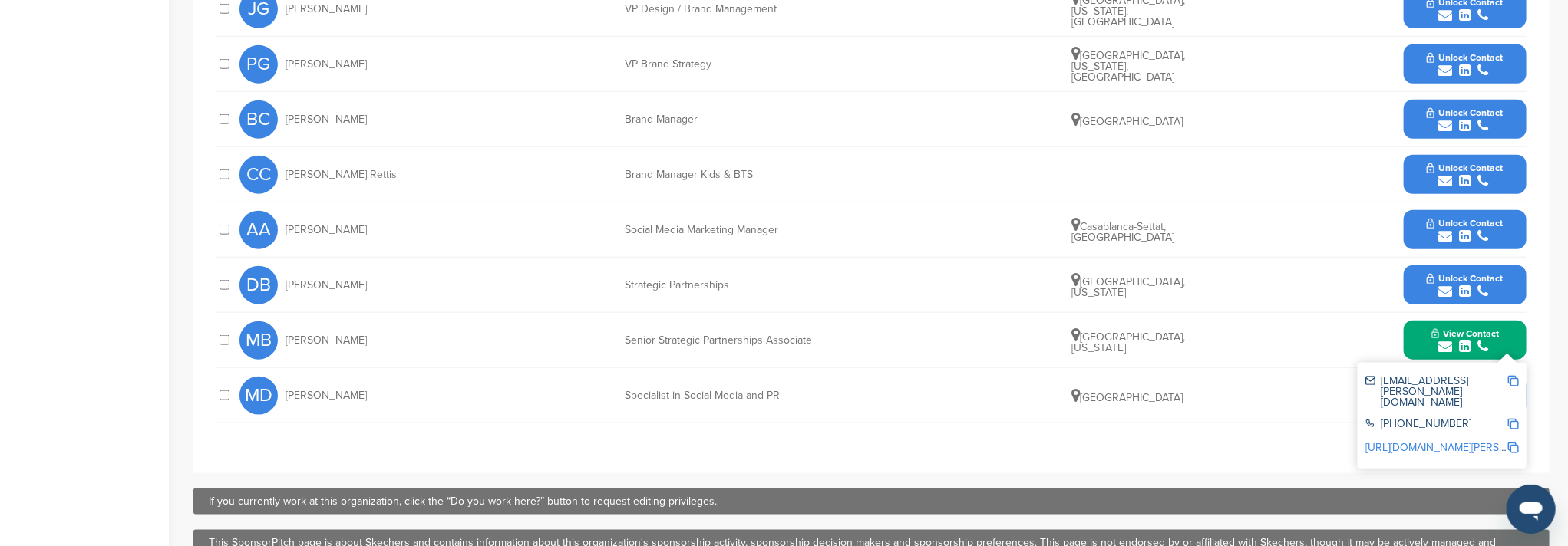
click at [775, 376] on img at bounding box center [1513, 381] width 10 height 10
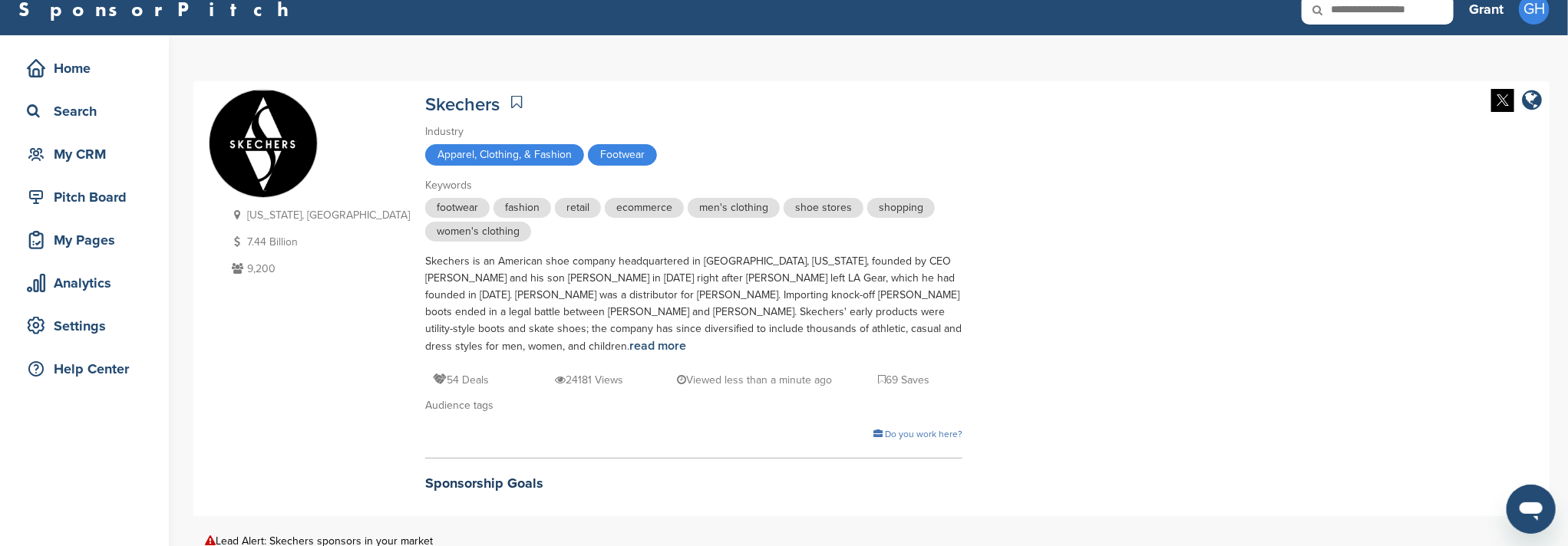
scroll to position [0, 0]
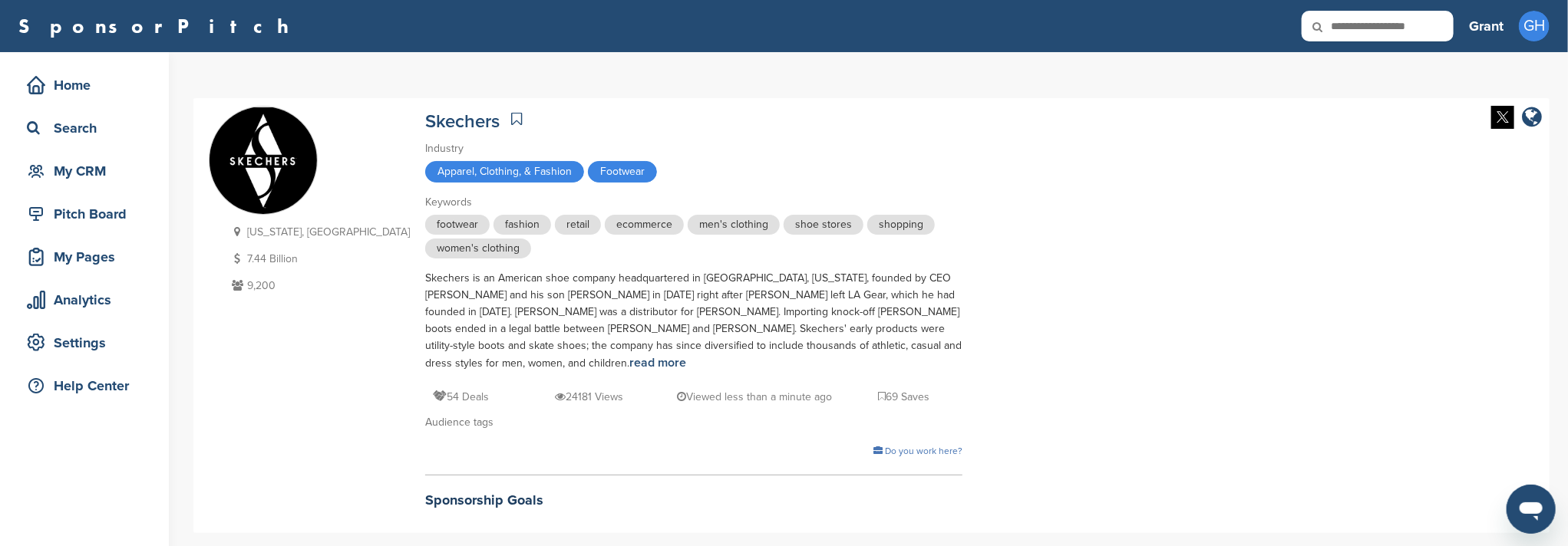
click at [775, 33] on input "text" at bounding box center [1377, 26] width 152 height 31
type input "******"
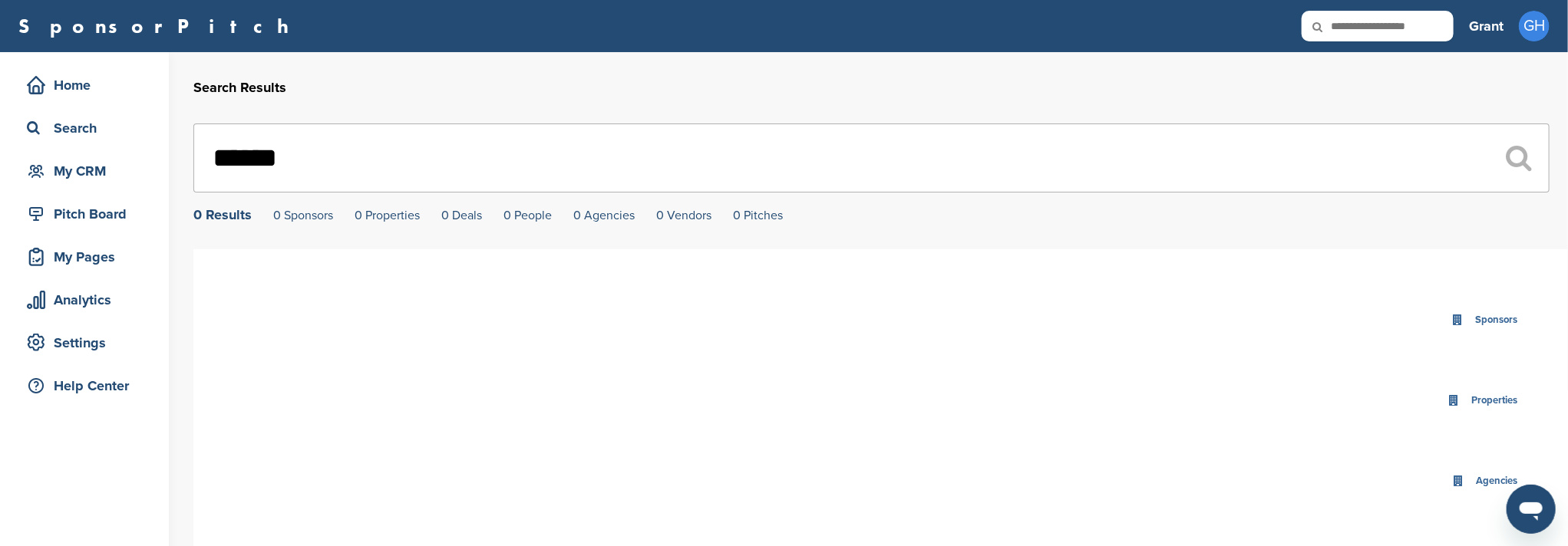
click at [297, 173] on input "******" at bounding box center [872, 158] width 1356 height 69
type input "*"
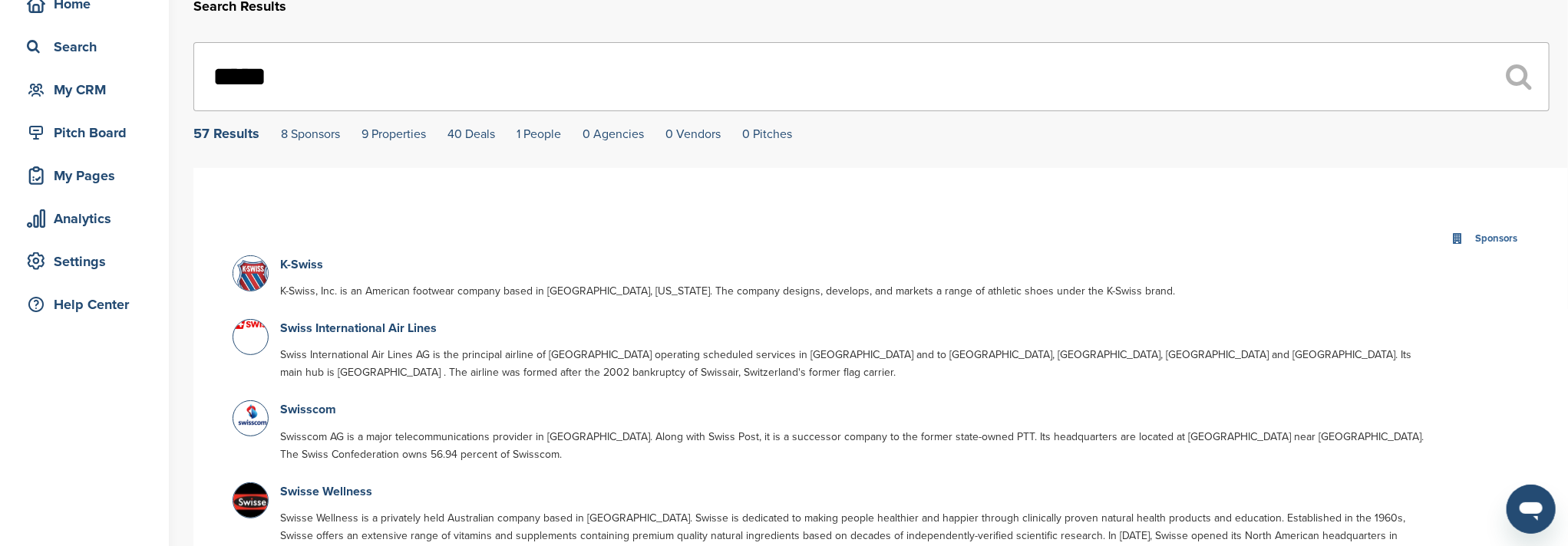
scroll to position [102, 0]
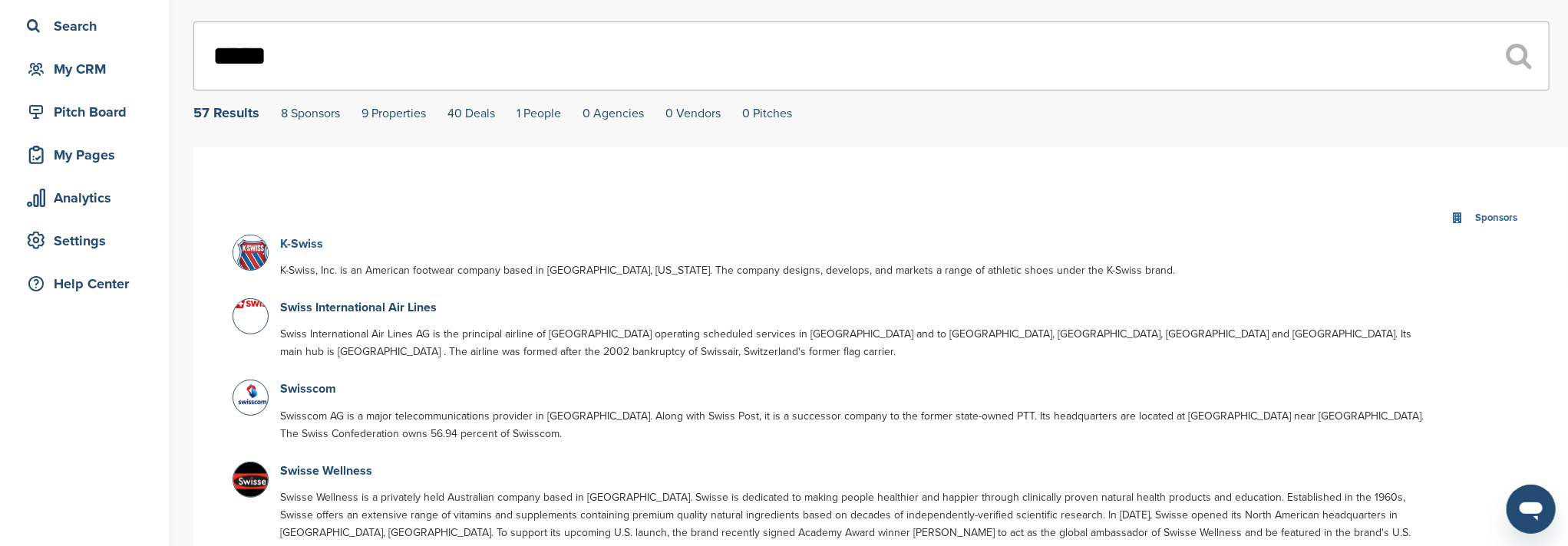
type input "*****"
click at [296, 250] on link "K-Swiss" at bounding box center [301, 243] width 43 height 15
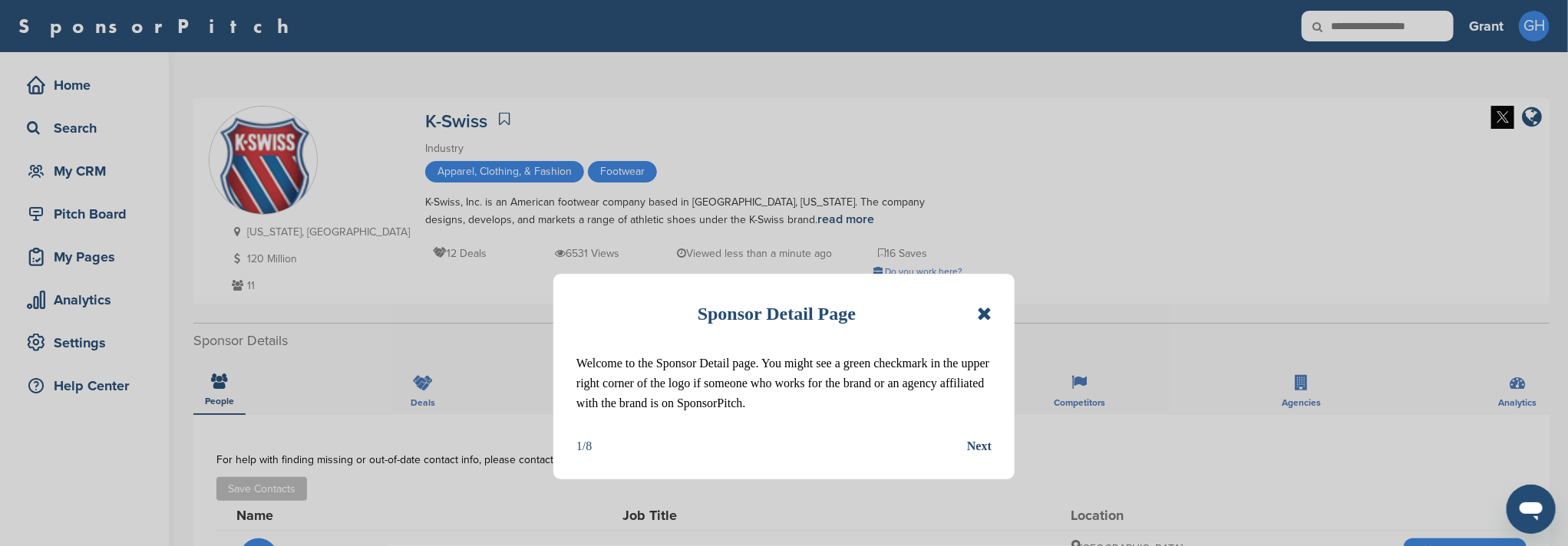
click at [986, 314] on icon at bounding box center [984, 313] width 14 height 18
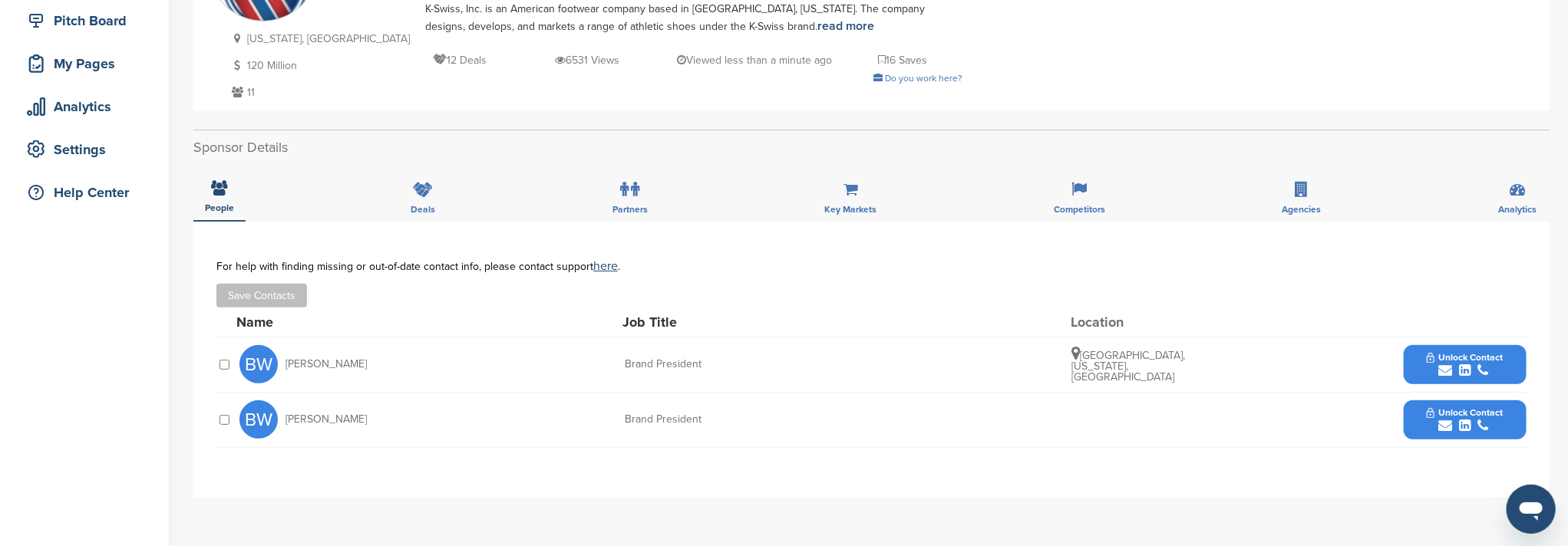
scroll to position [306, 0]
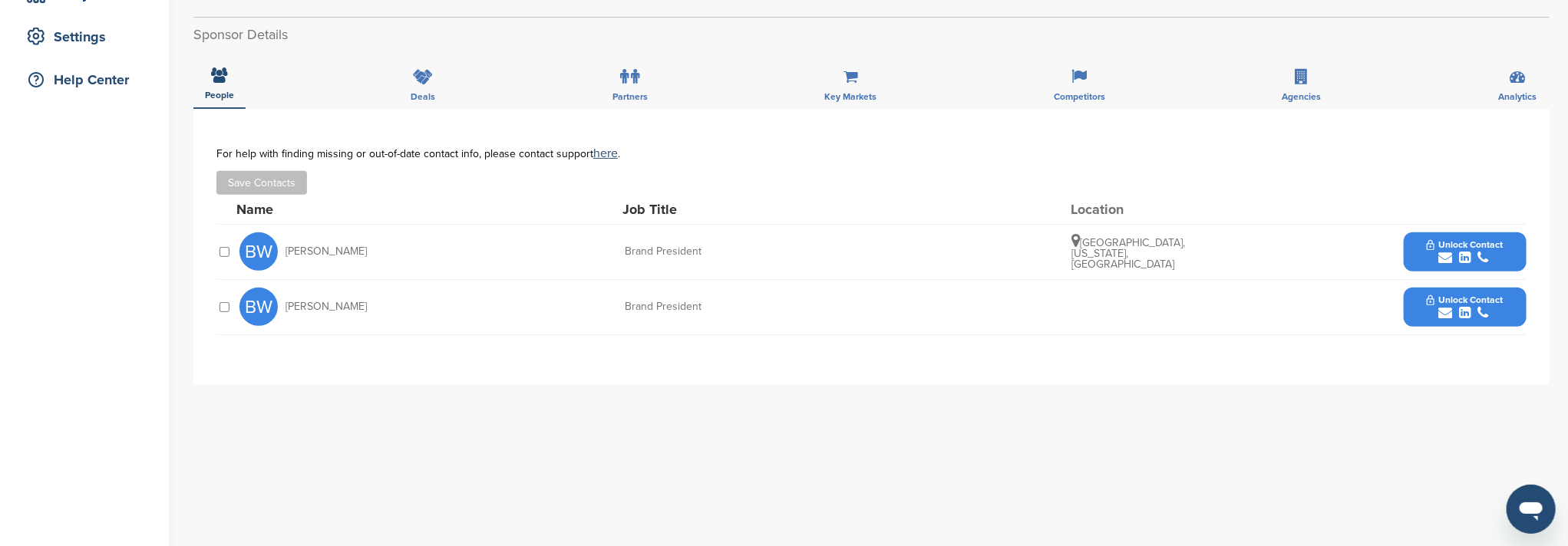
click at [1440, 235] on button "Unlock Contact" at bounding box center [1464, 251] width 112 height 46
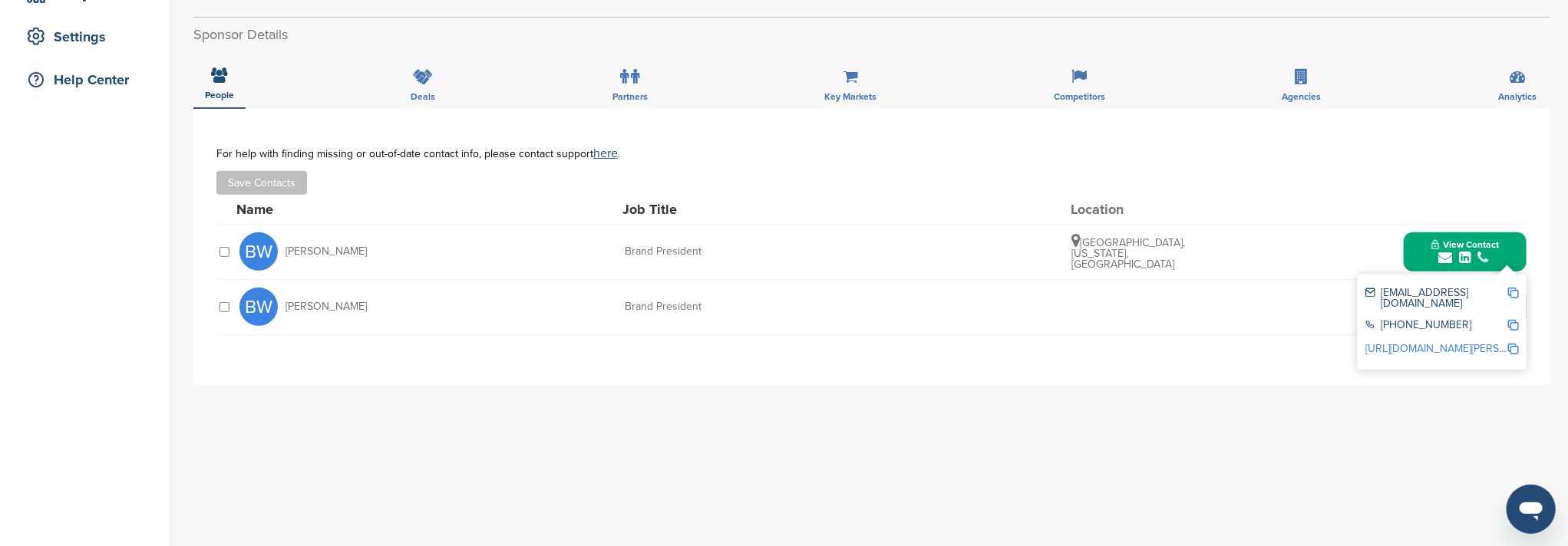
click at [1513, 289] on img at bounding box center [1513, 292] width 10 height 10
click at [580, 375] on div "**********" at bounding box center [872, 247] width 1356 height 276
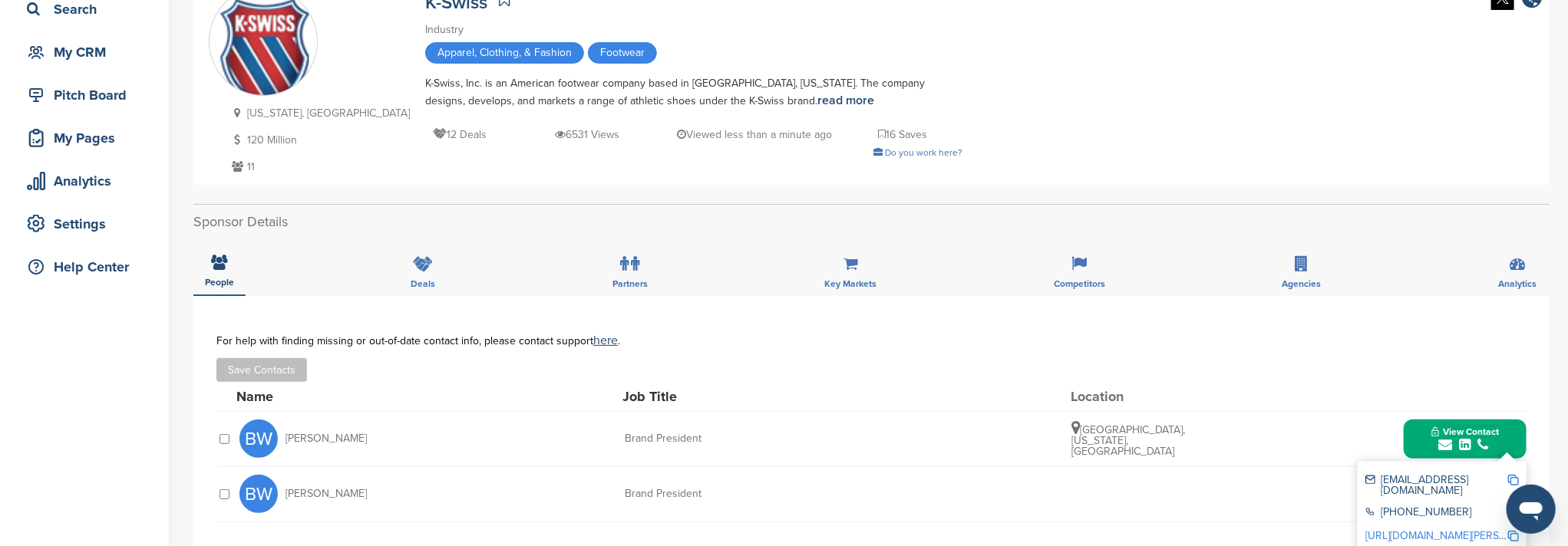
scroll to position [0, 0]
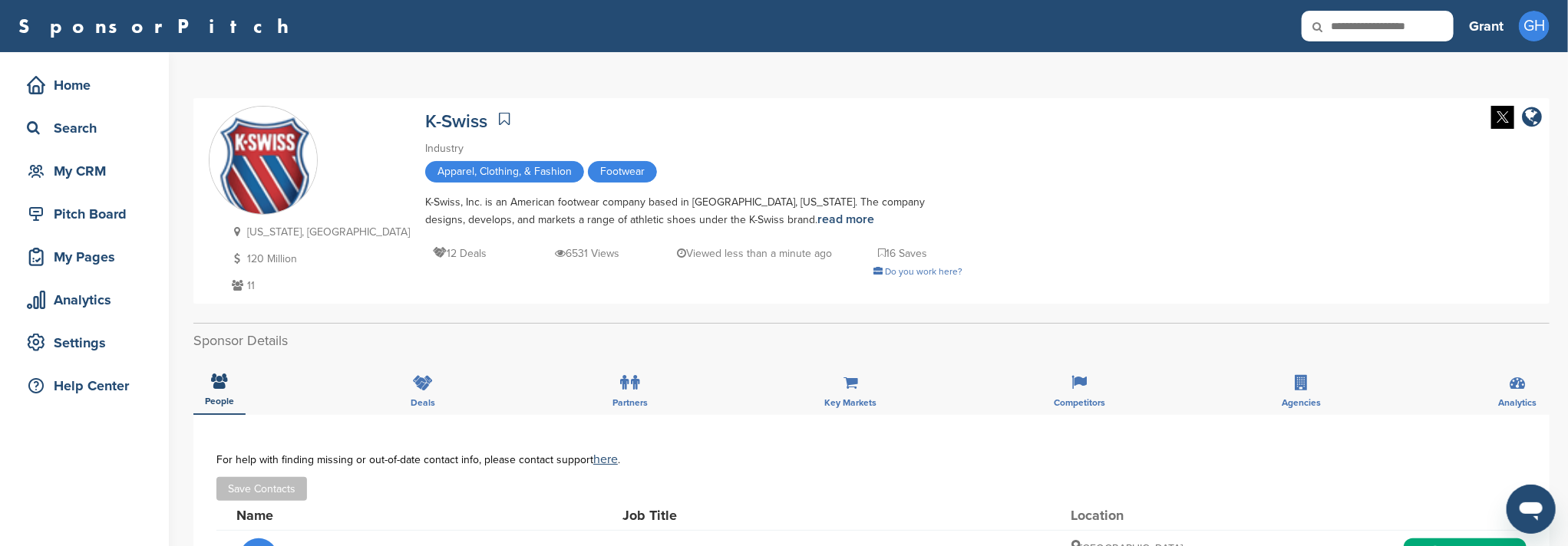
click at [1347, 28] on icon at bounding box center [1327, 26] width 52 height 32
click at [1382, 31] on input "text" at bounding box center [1377, 26] width 152 height 31
type input "********"
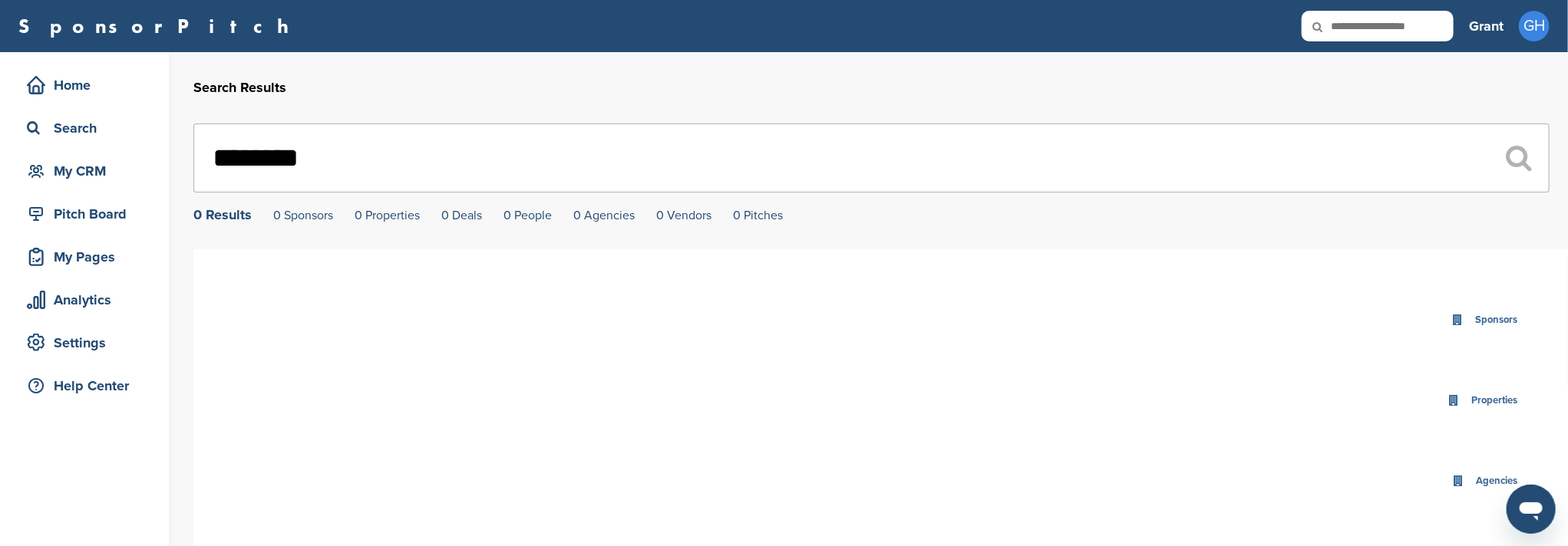
click at [351, 155] on input "********" at bounding box center [872, 158] width 1356 height 69
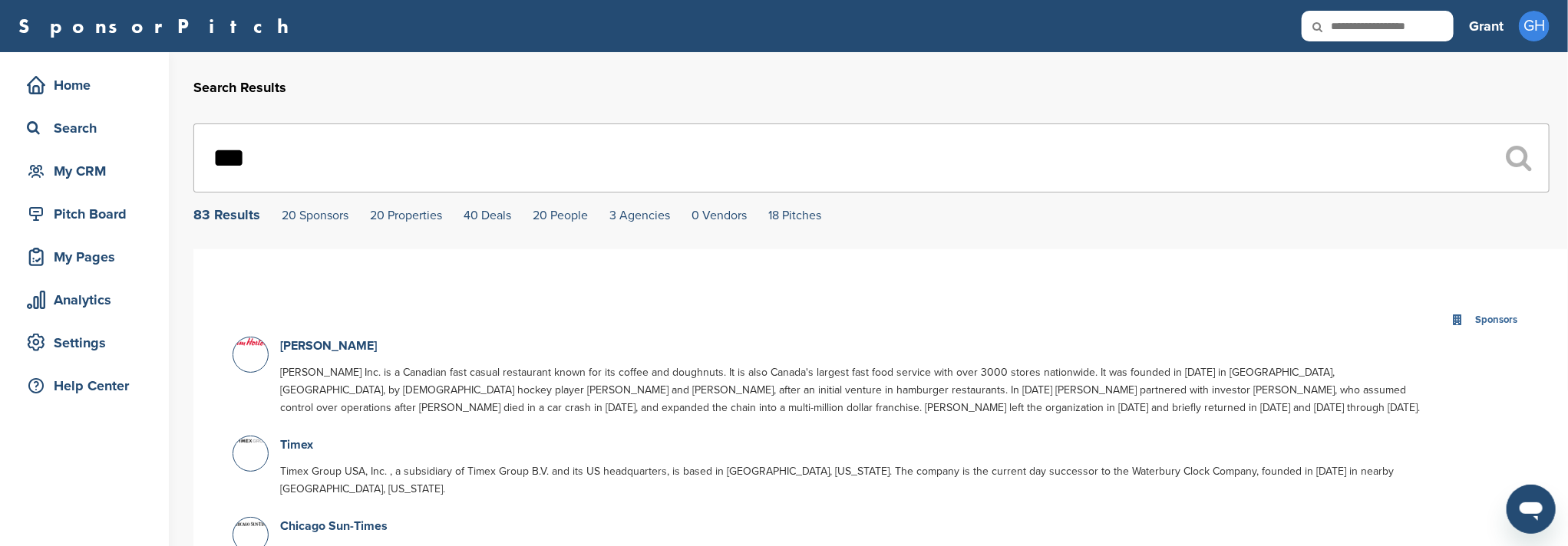
click at [247, 162] on input "***" at bounding box center [872, 158] width 1356 height 69
click at [247, 161] on input "***" at bounding box center [872, 158] width 1356 height 69
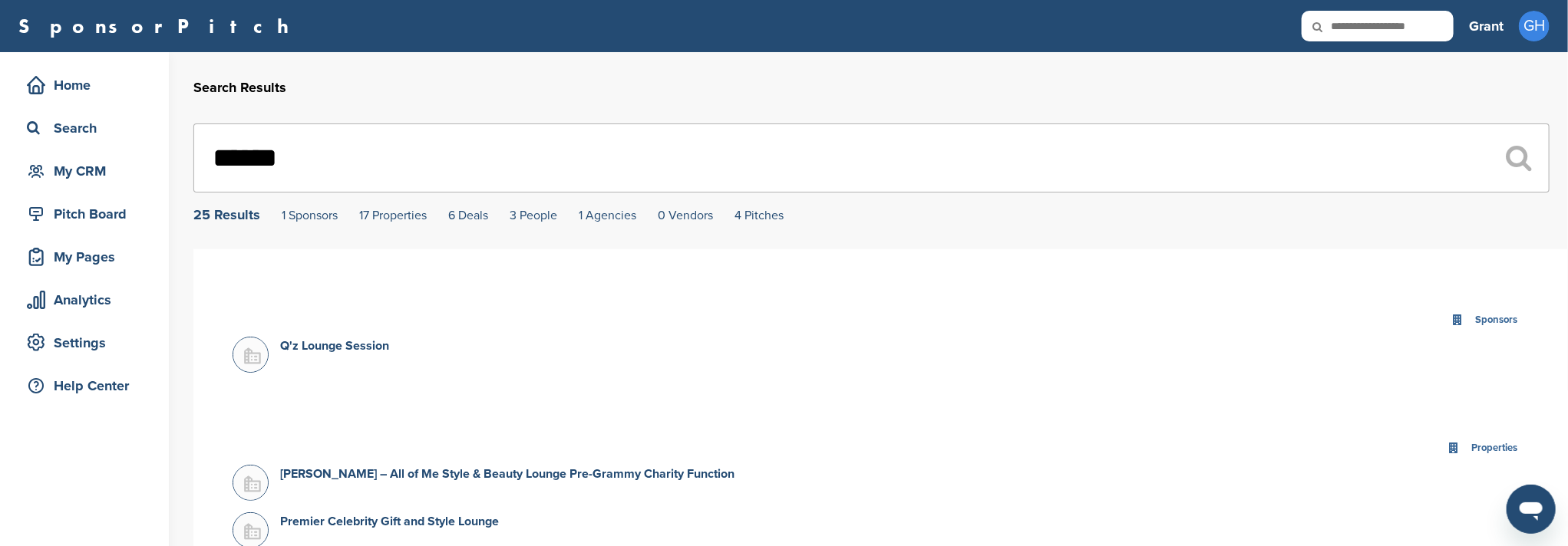
click at [321, 161] on input "******" at bounding box center [872, 158] width 1356 height 69
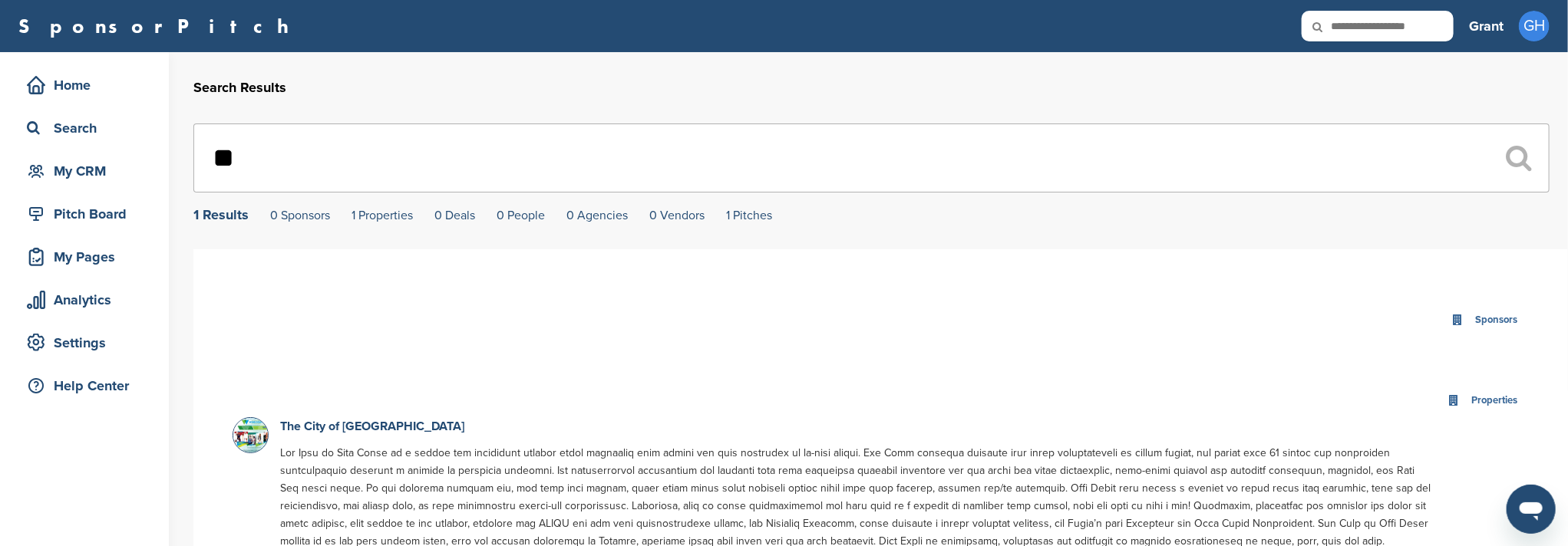
type input "*"
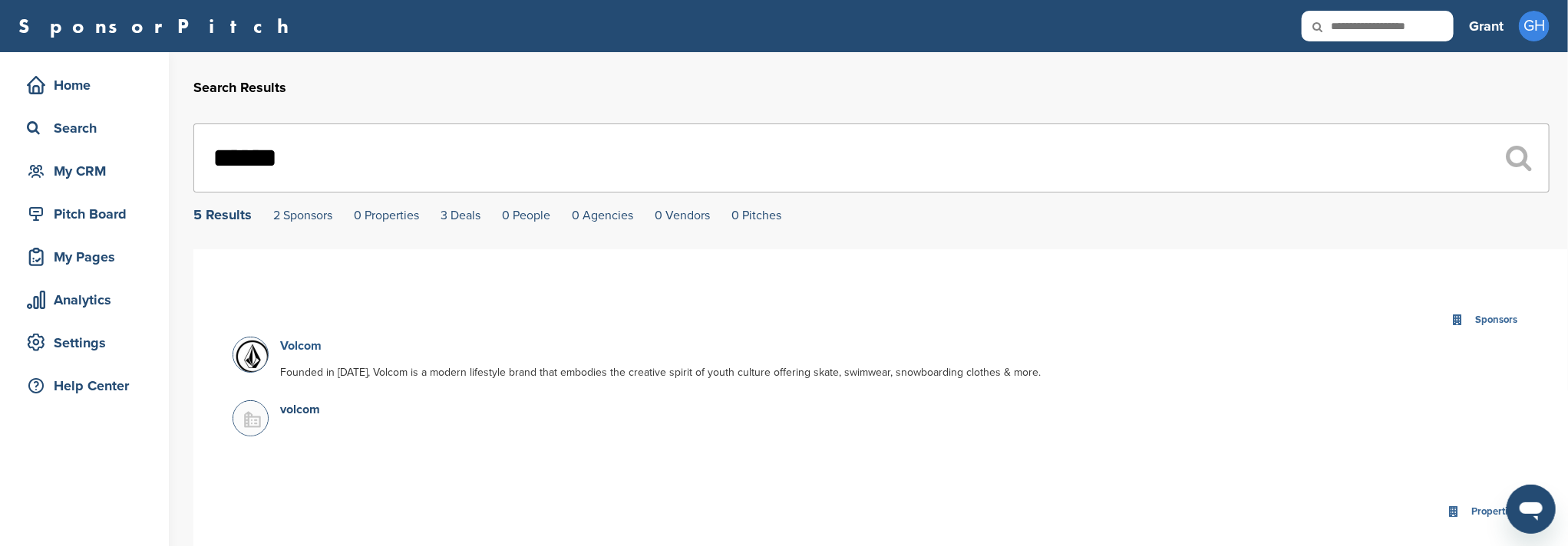
type input "******"
click at [306, 348] on link "Volcom" at bounding box center [301, 345] width 42 height 15
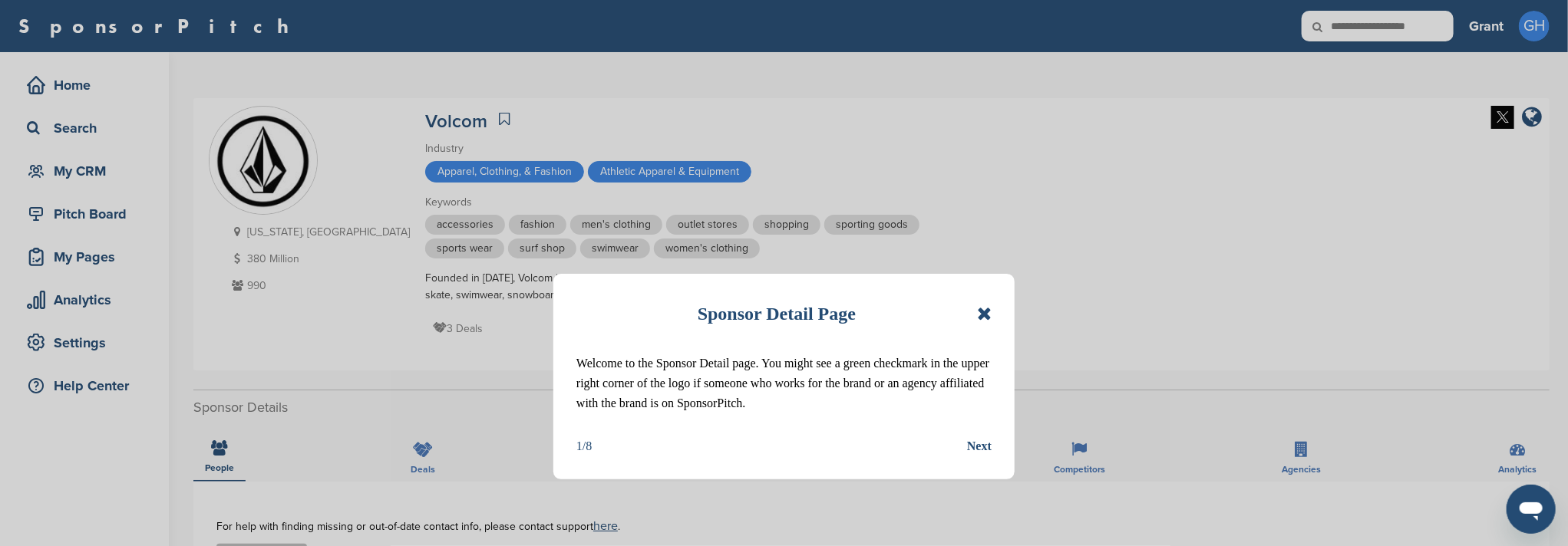
click at [982, 316] on icon at bounding box center [984, 313] width 14 height 18
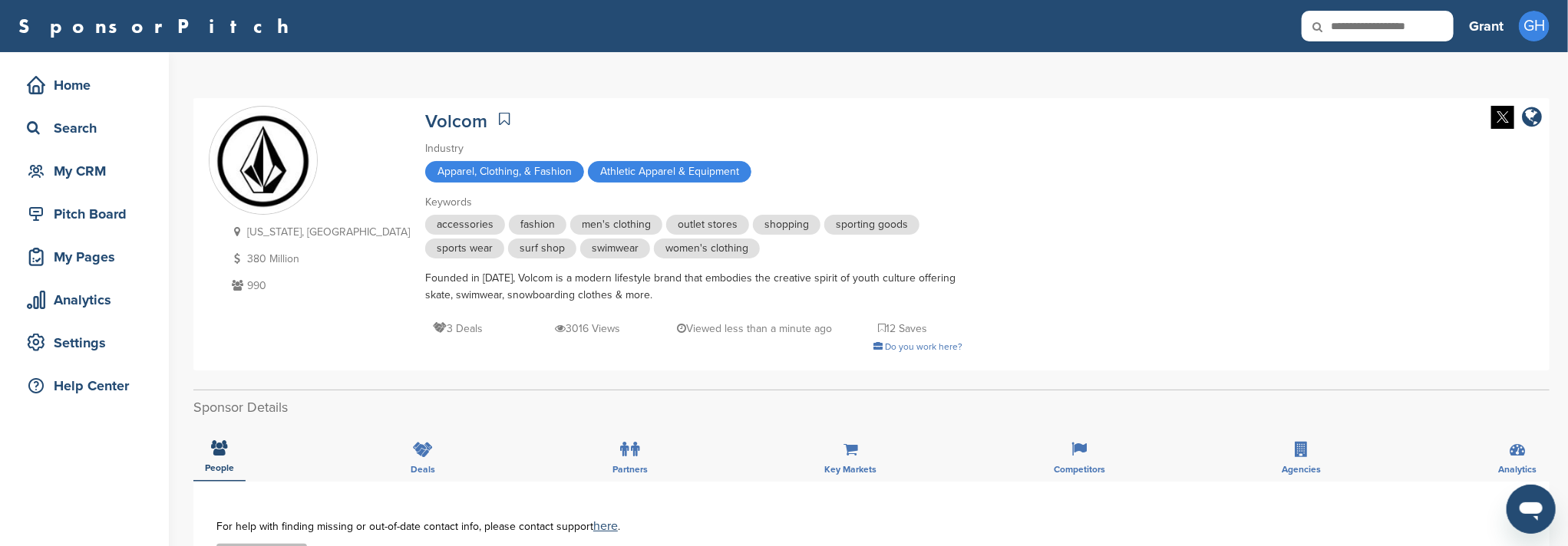
click at [1354, 31] on input "text" at bounding box center [1377, 26] width 152 height 31
type input "********"
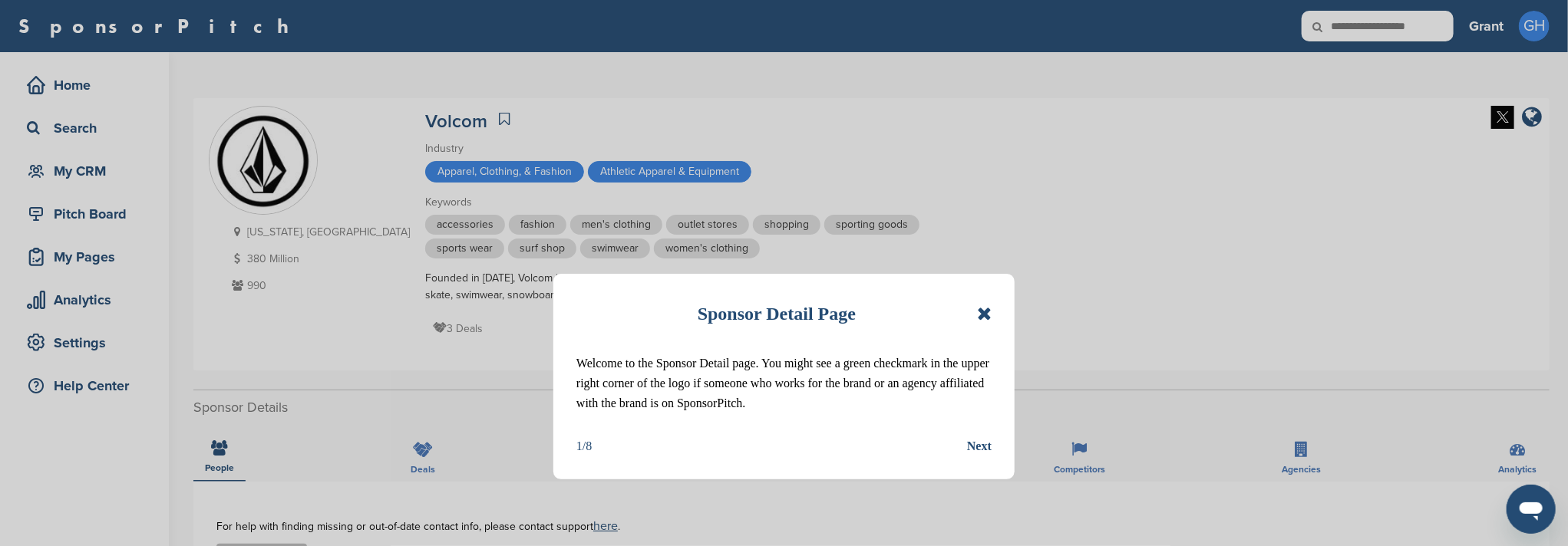
click at [981, 315] on icon at bounding box center [984, 313] width 14 height 18
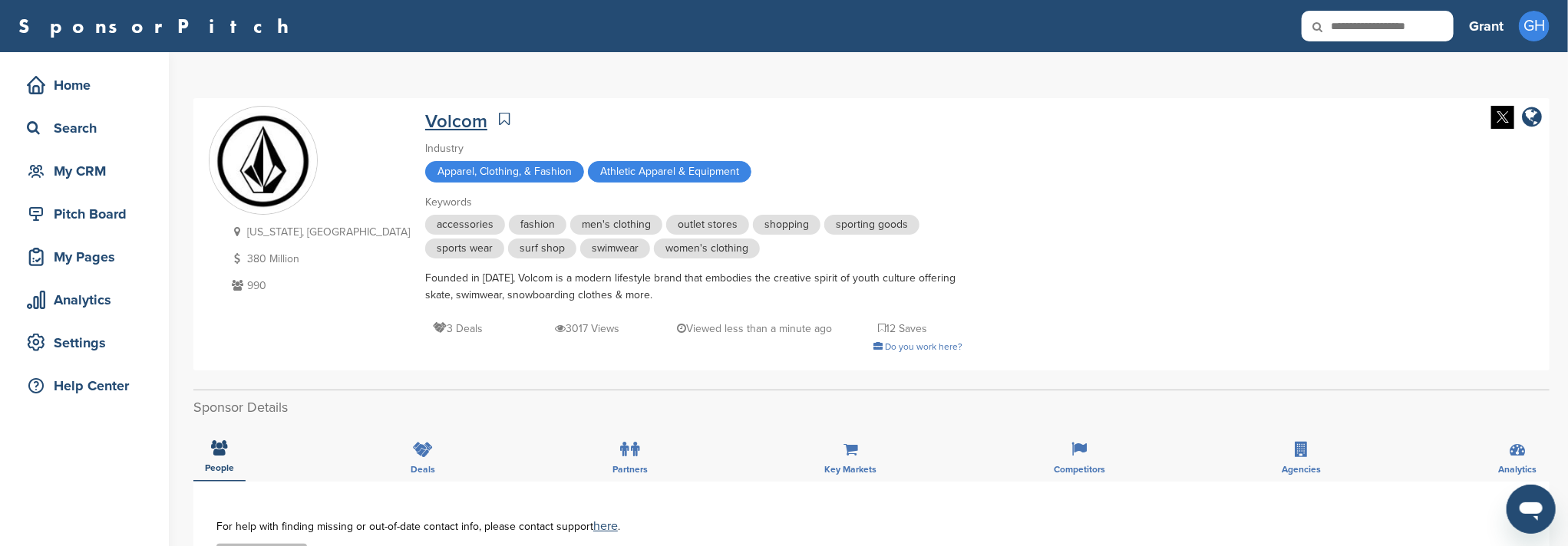
click at [425, 124] on link "Volcom" at bounding box center [455, 122] width 62 height 22
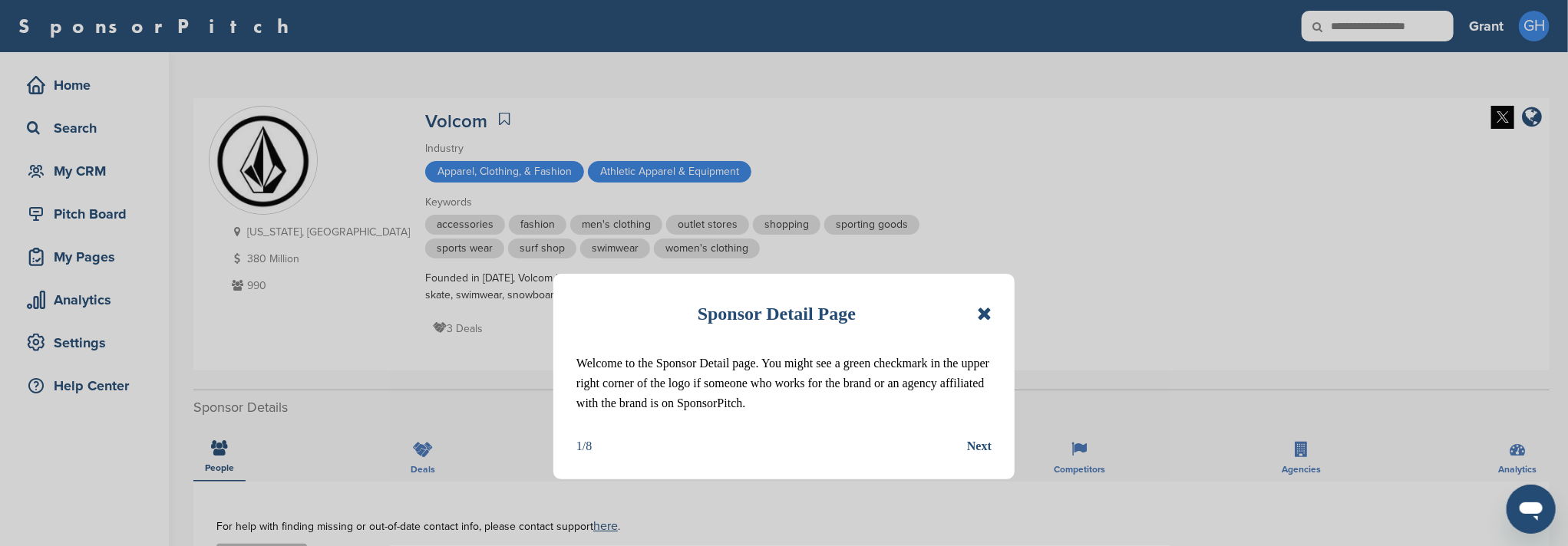
click at [980, 313] on icon at bounding box center [984, 313] width 14 height 18
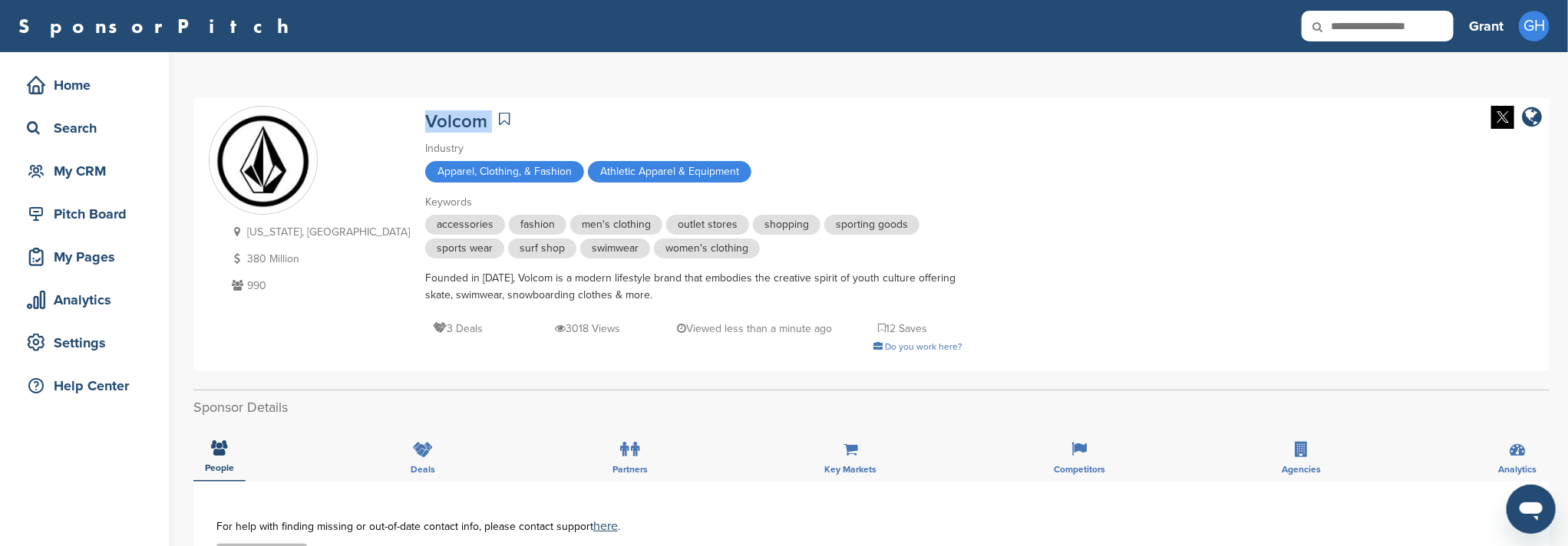
drag, startPoint x: 329, startPoint y: 112, endPoint x: 411, endPoint y: 126, distance: 83.2
click at [411, 126] on div "California, USA 380 Million 990 Volcom Industry Apparel, Clothing, & Fashion At…" at bounding box center [872, 234] width 1325 height 257
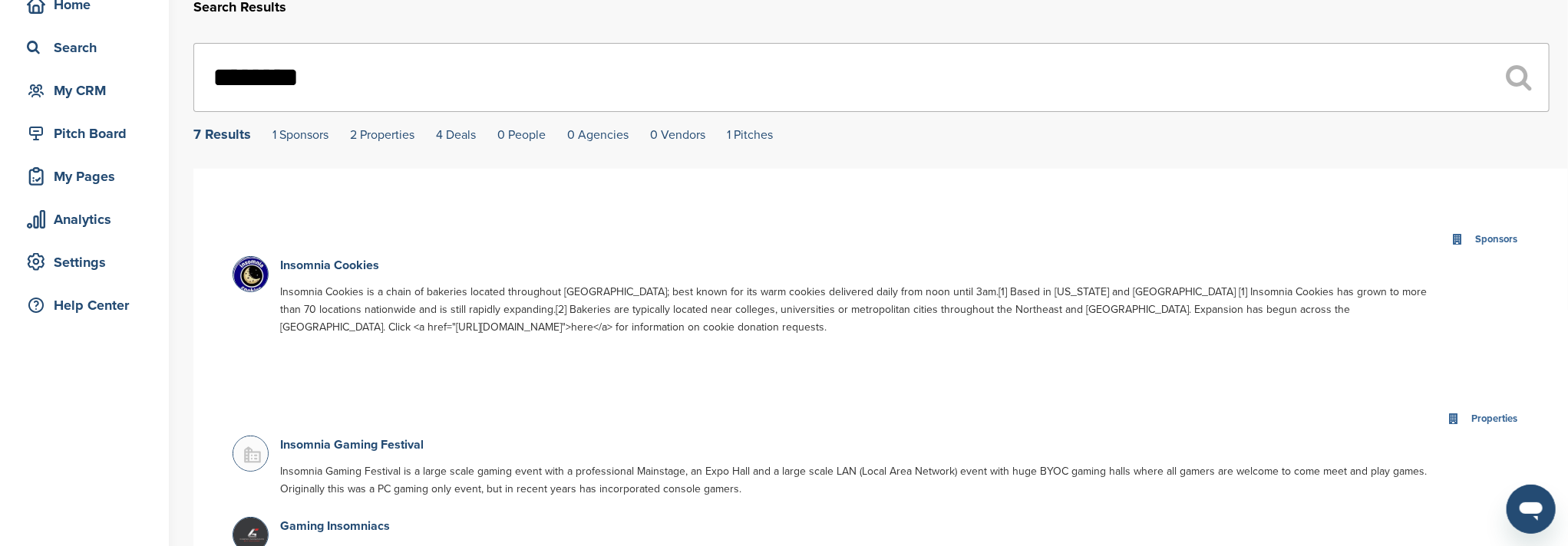
scroll to position [102, 0]
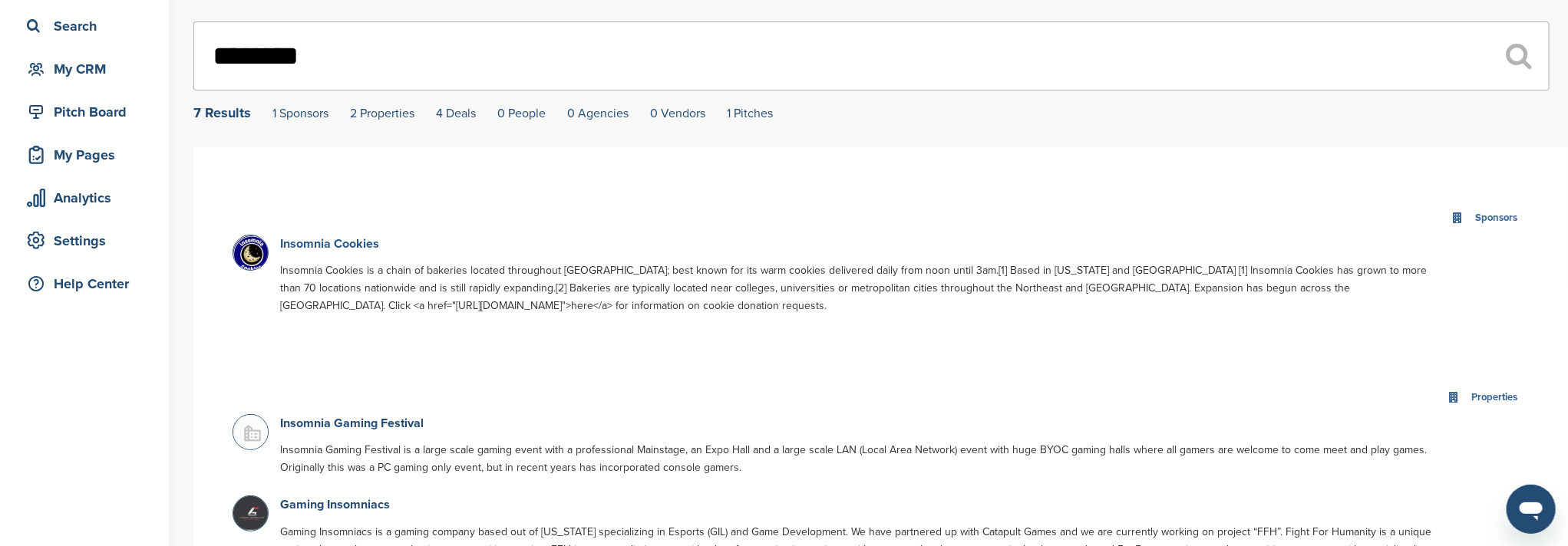
click at [330, 248] on link "Insomnia Cookies" at bounding box center [329, 243] width 99 height 15
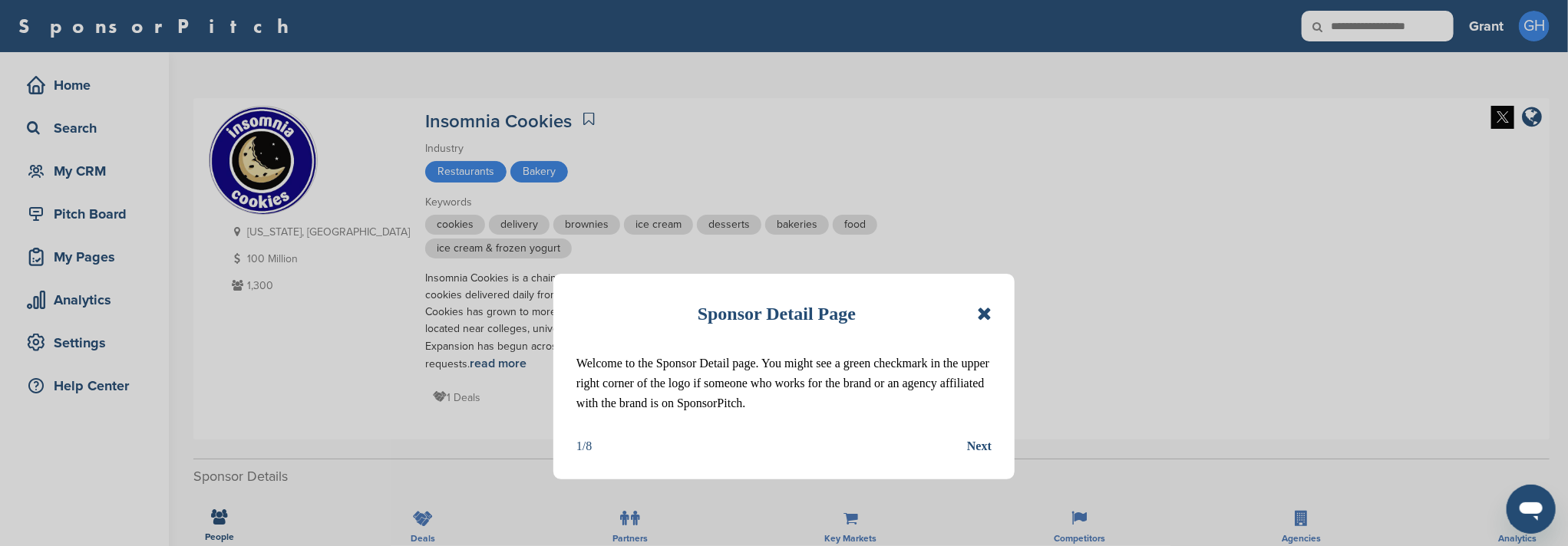
click at [985, 316] on icon at bounding box center [984, 313] width 14 height 18
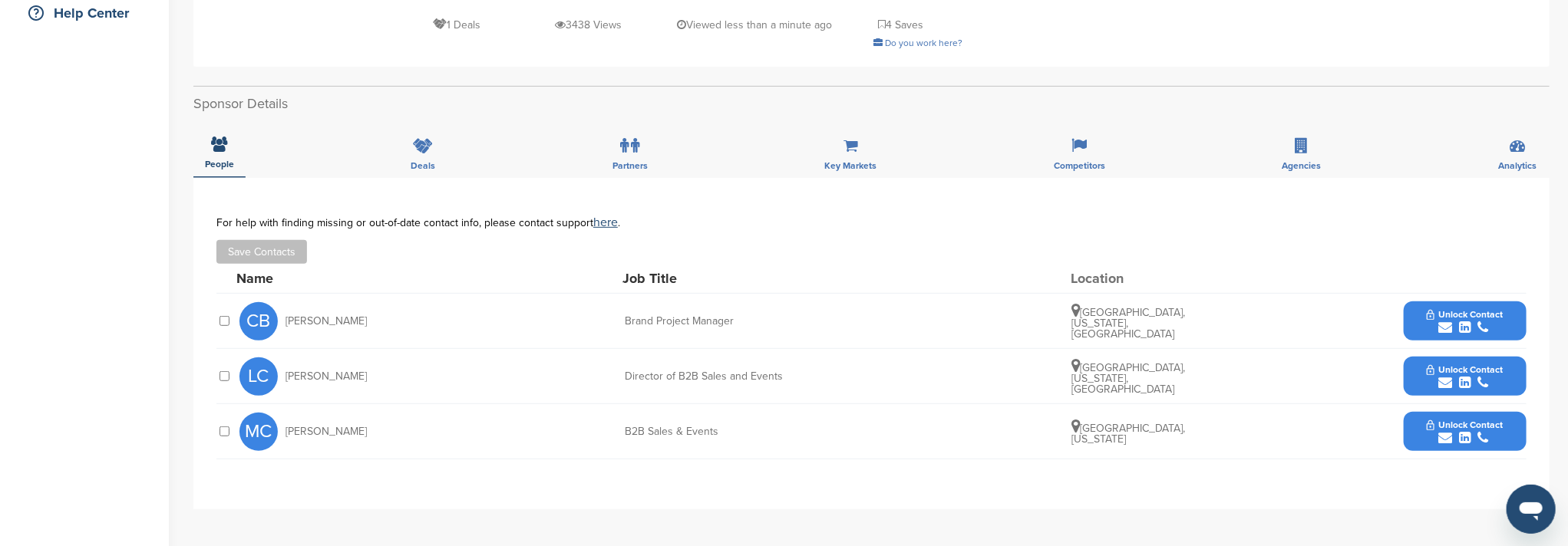
scroll to position [409, 0]
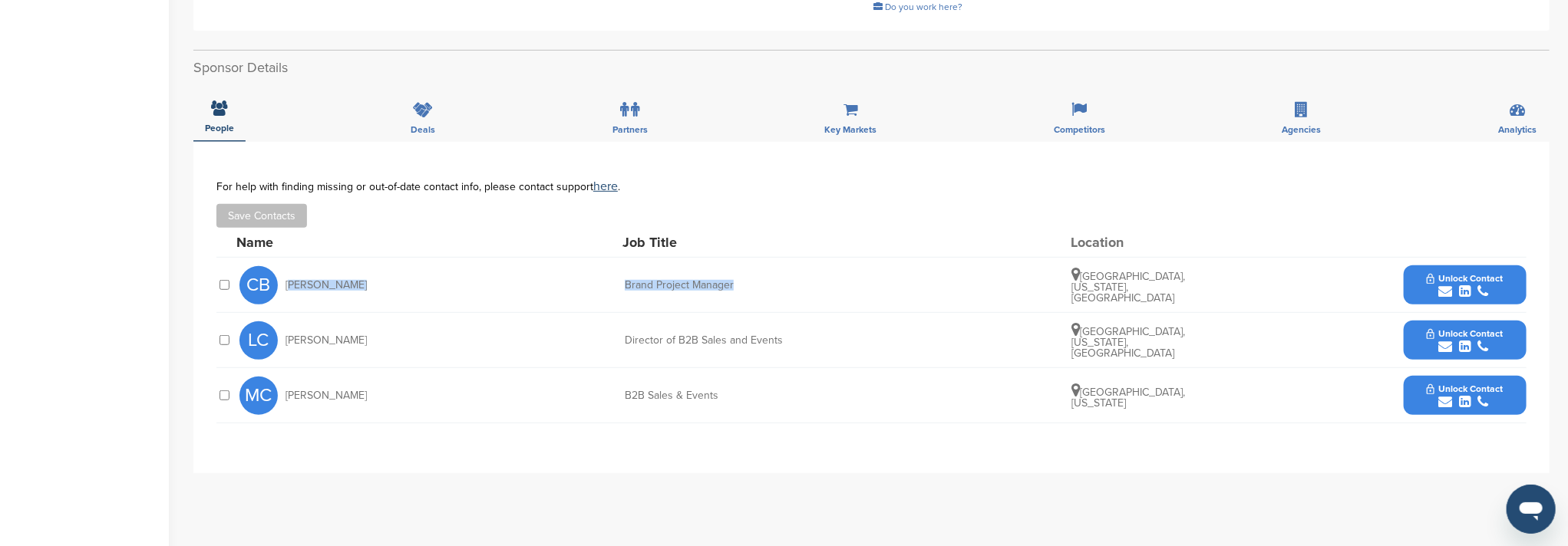
drag, startPoint x: 425, startPoint y: 254, endPoint x: 758, endPoint y: 268, distance: 333.3
click at [758, 268] on div "CB Courtney Bila-Cerone Brand Project Manager Philadelphia, Pennsylvania, Unite…" at bounding box center [883, 285] width 1287 height 55
click at [1423, 263] on button "Unlock Contact" at bounding box center [1464, 285] width 112 height 46
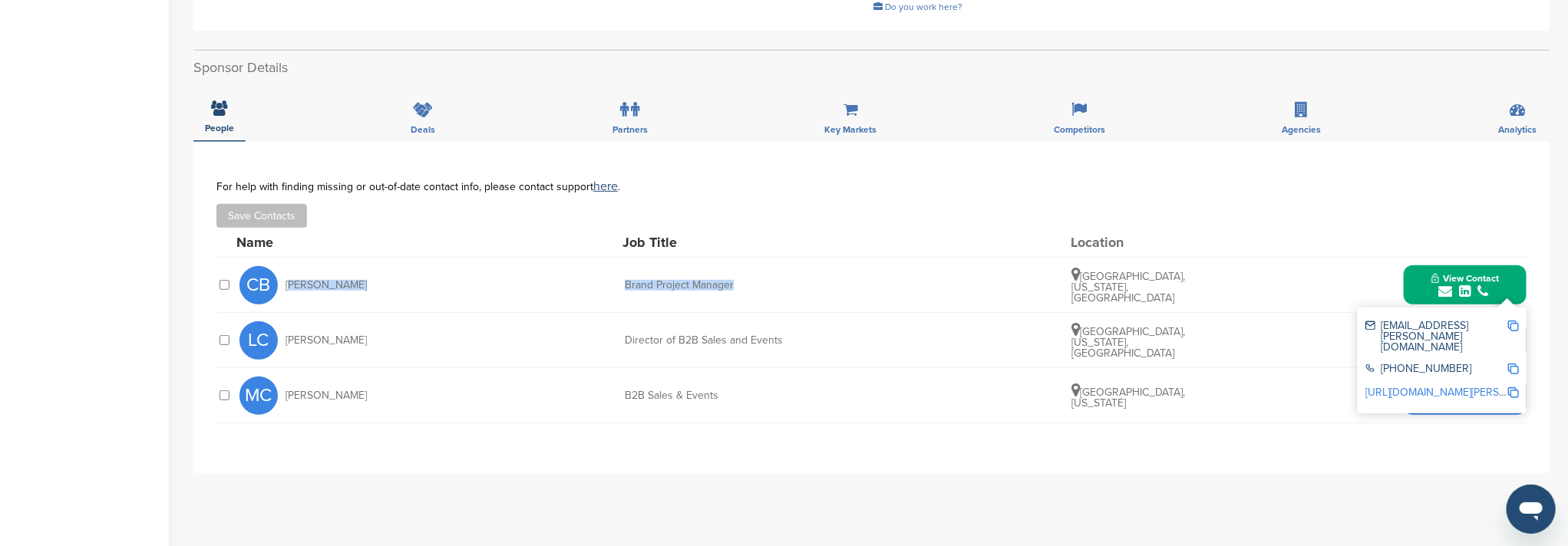
click at [1515, 320] on img at bounding box center [1513, 325] width 10 height 10
copy div "Courtney Bila-Cerone Brand Project Manager"
drag, startPoint x: 284, startPoint y: 266, endPoint x: 402, endPoint y: 266, distance: 118.0
click at [402, 266] on div "CB Courtney Bila-Cerone" at bounding box center [324, 285] width 169 height 39
copy span "Courtney Bila-Cerone"
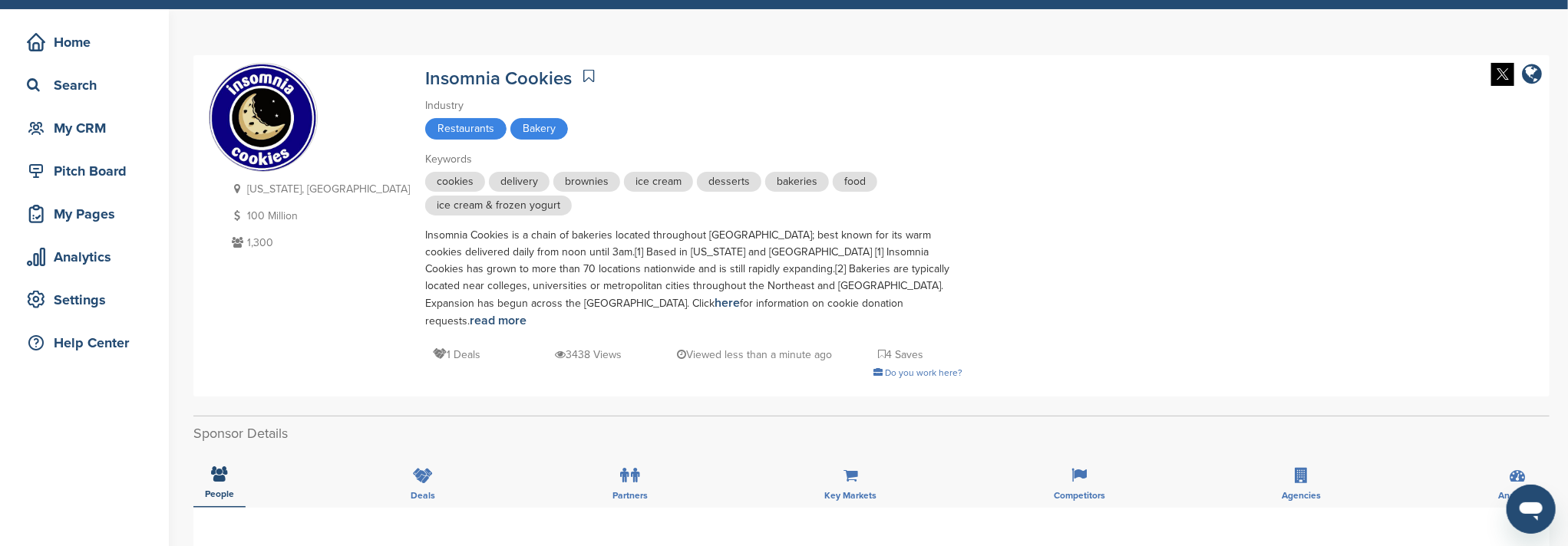
scroll to position [0, 0]
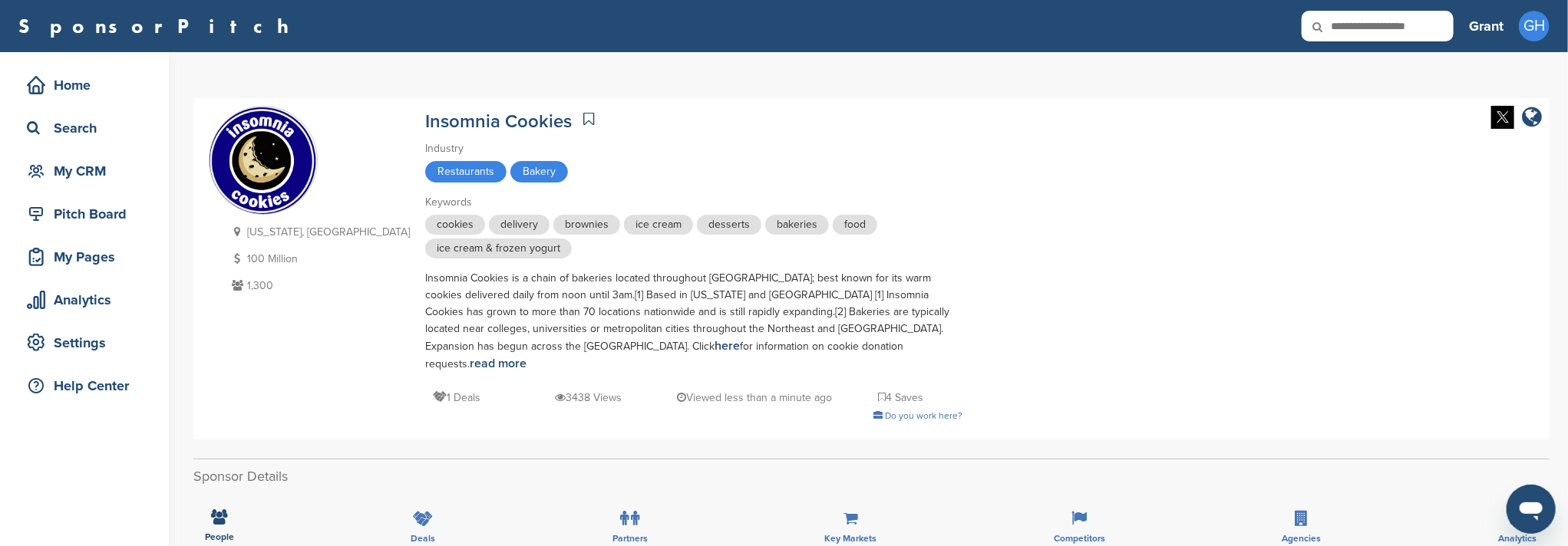
click at [1367, 30] on input "text" at bounding box center [1377, 26] width 152 height 31
type input "*****"
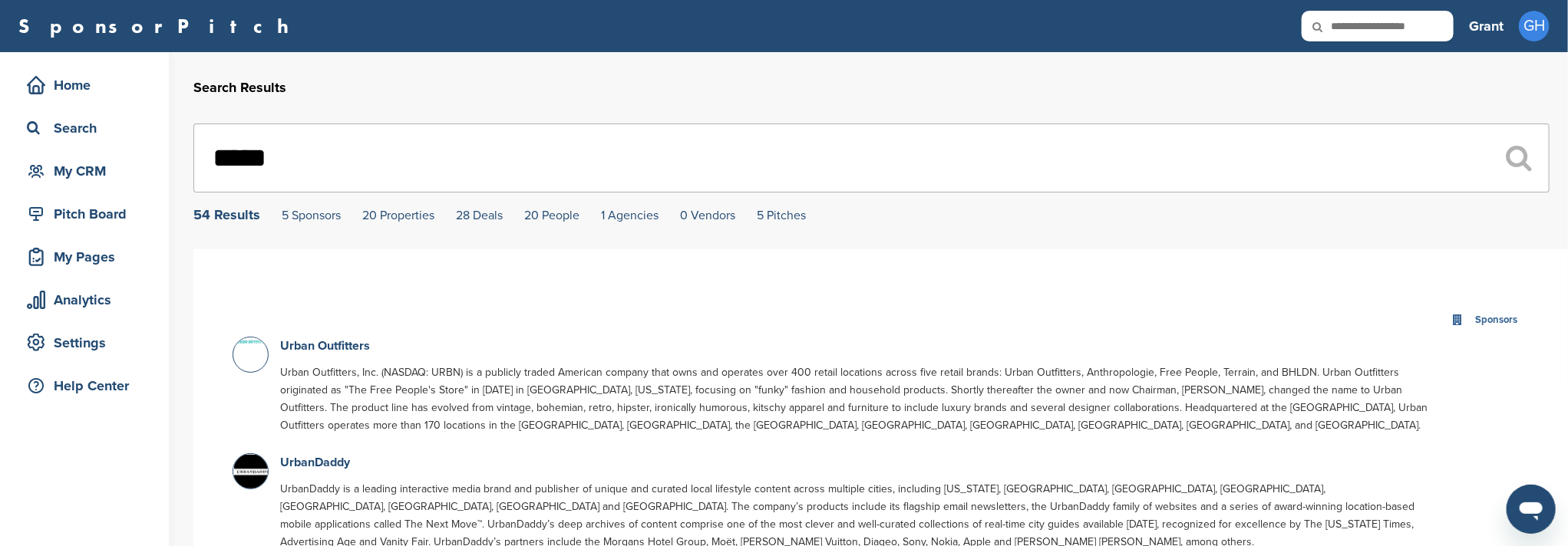
click at [398, 154] on input "*****" at bounding box center [872, 158] width 1356 height 69
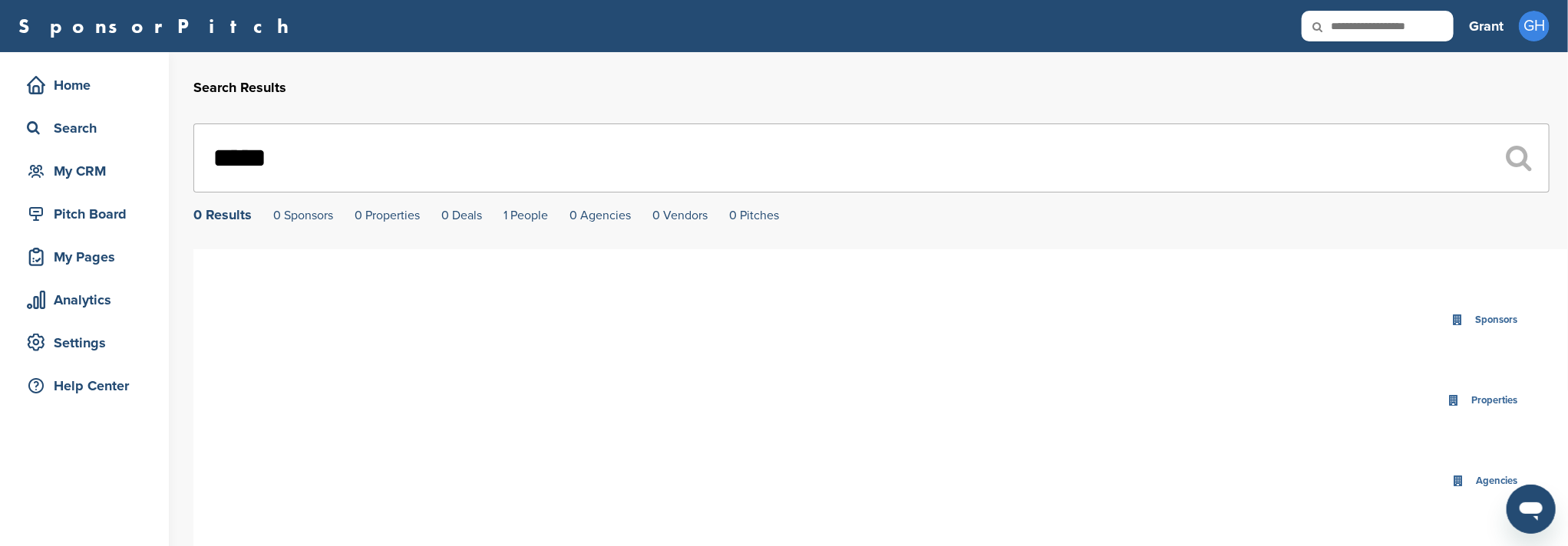
type input "*****"
